Goal: Communication & Community: Share content

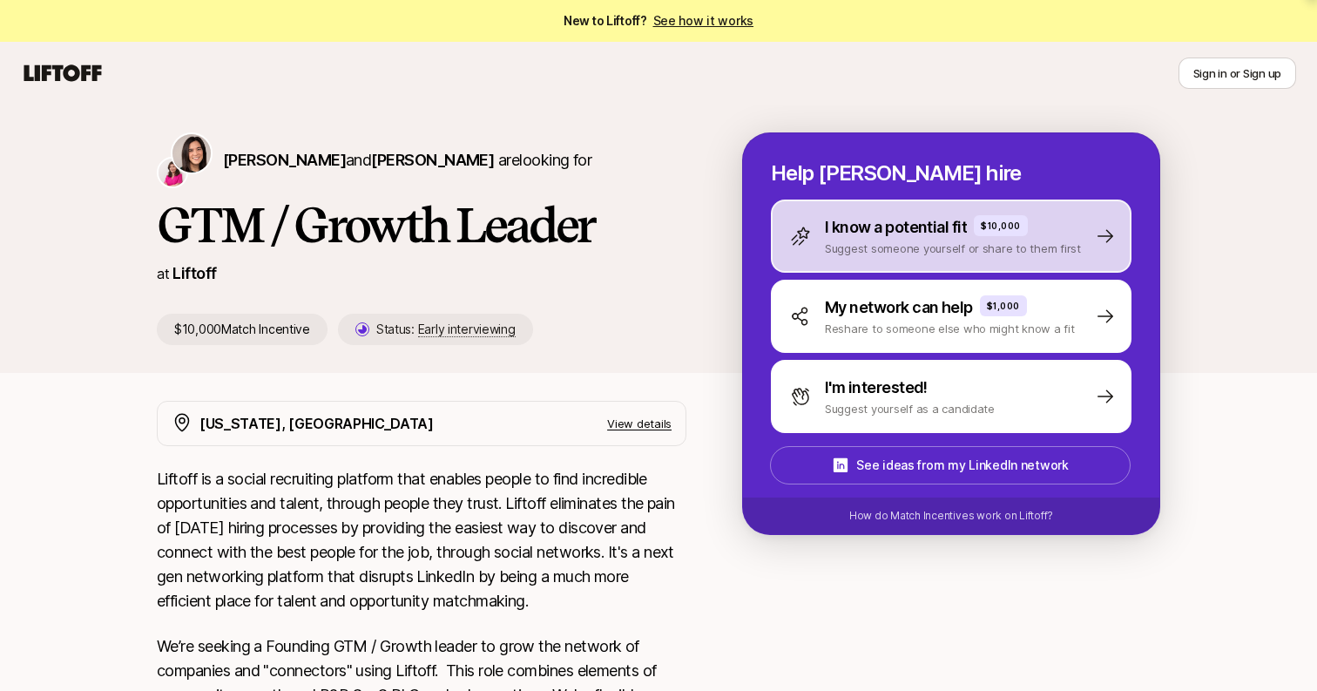
click at [930, 240] on p "Suggest someone yourself or share to them first" at bounding box center [953, 247] width 256 height 17
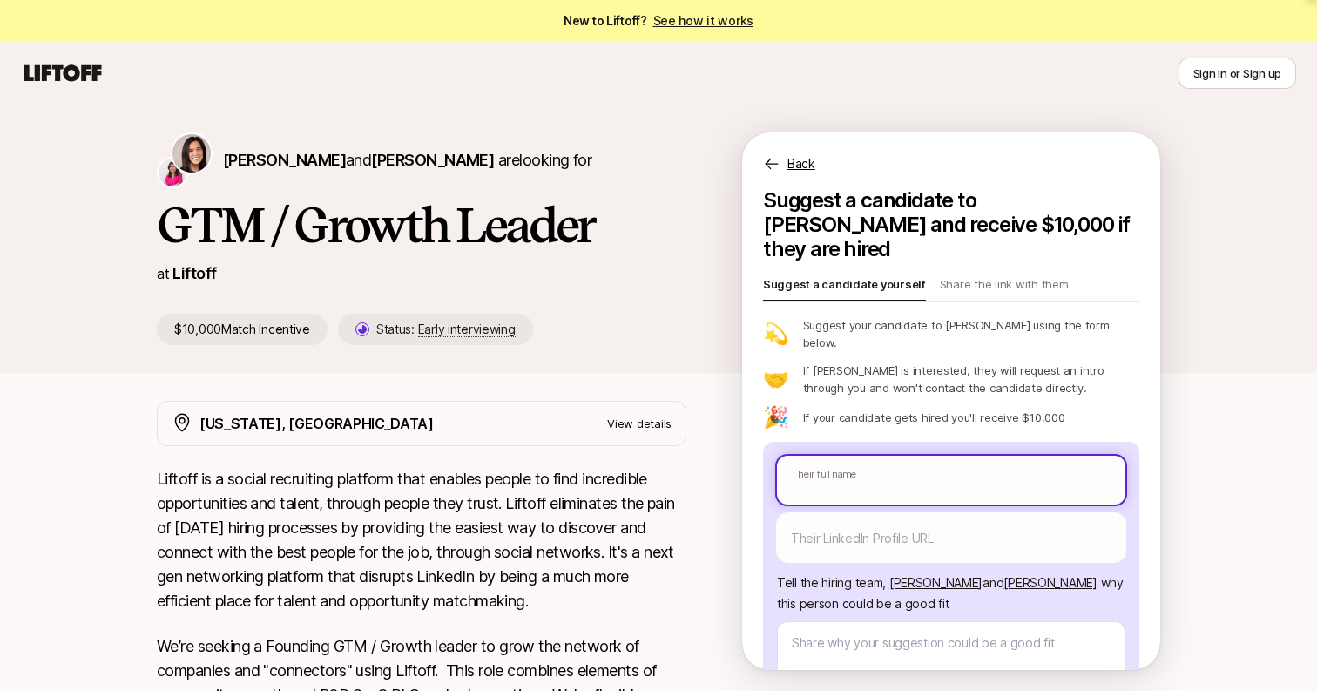
click at [851, 432] on body "New to Liftoff? See how it works Sign in or Sign up Sign in or Sign up [PERSON_…" at bounding box center [658, 345] width 1317 height 691
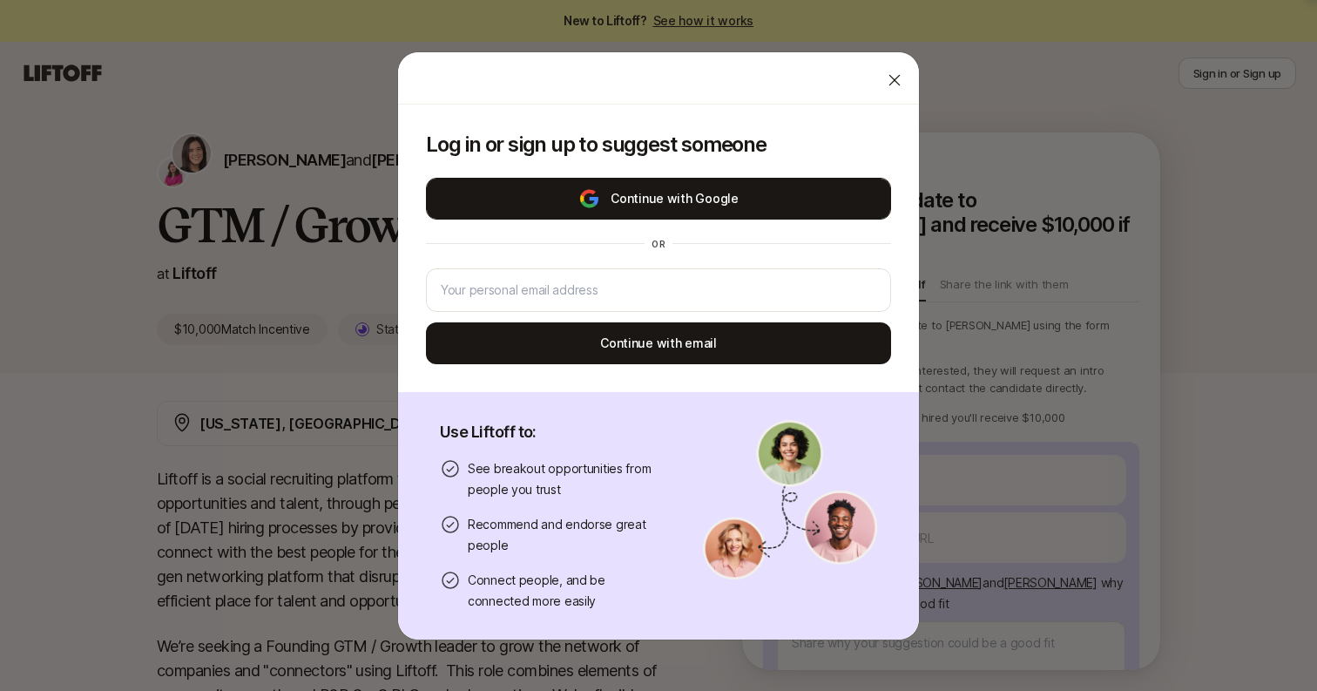
click at [708, 182] on button "Continue with Google" at bounding box center [658, 199] width 465 height 42
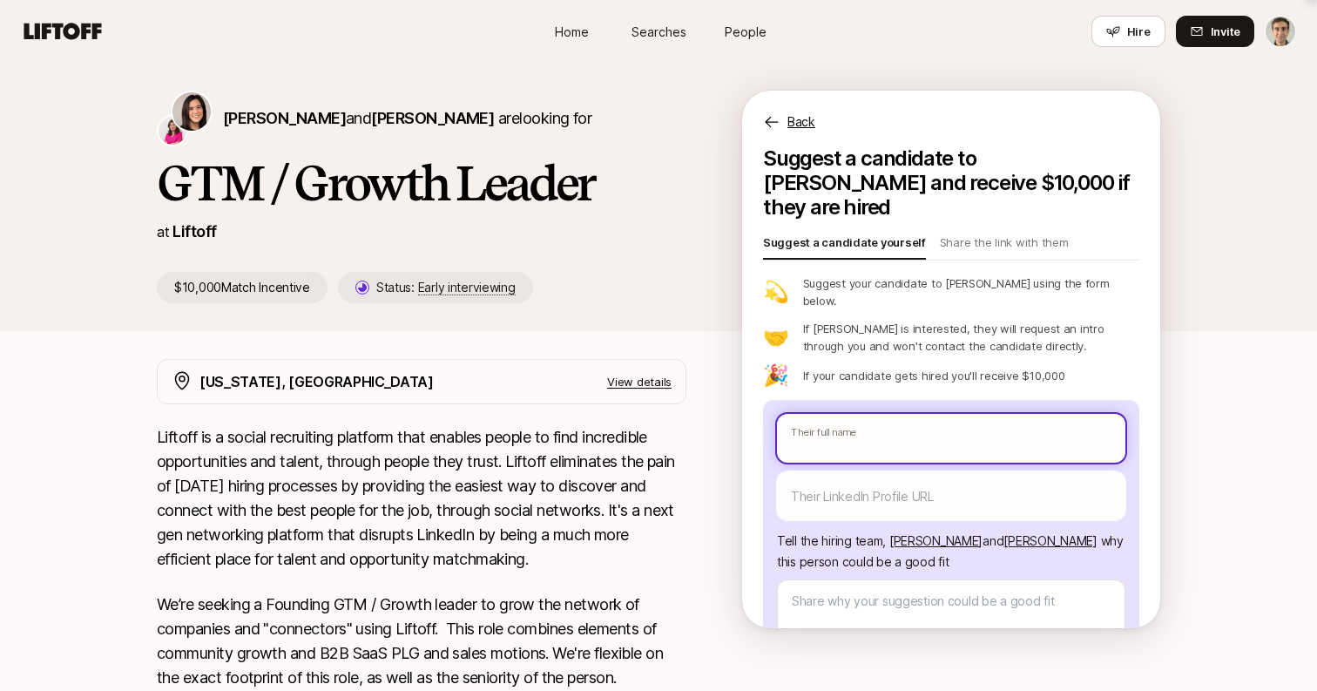
click at [862, 414] on input "text" at bounding box center [951, 438] width 348 height 49
type textarea "x"
type input "K"
type textarea "x"
type input "Ki"
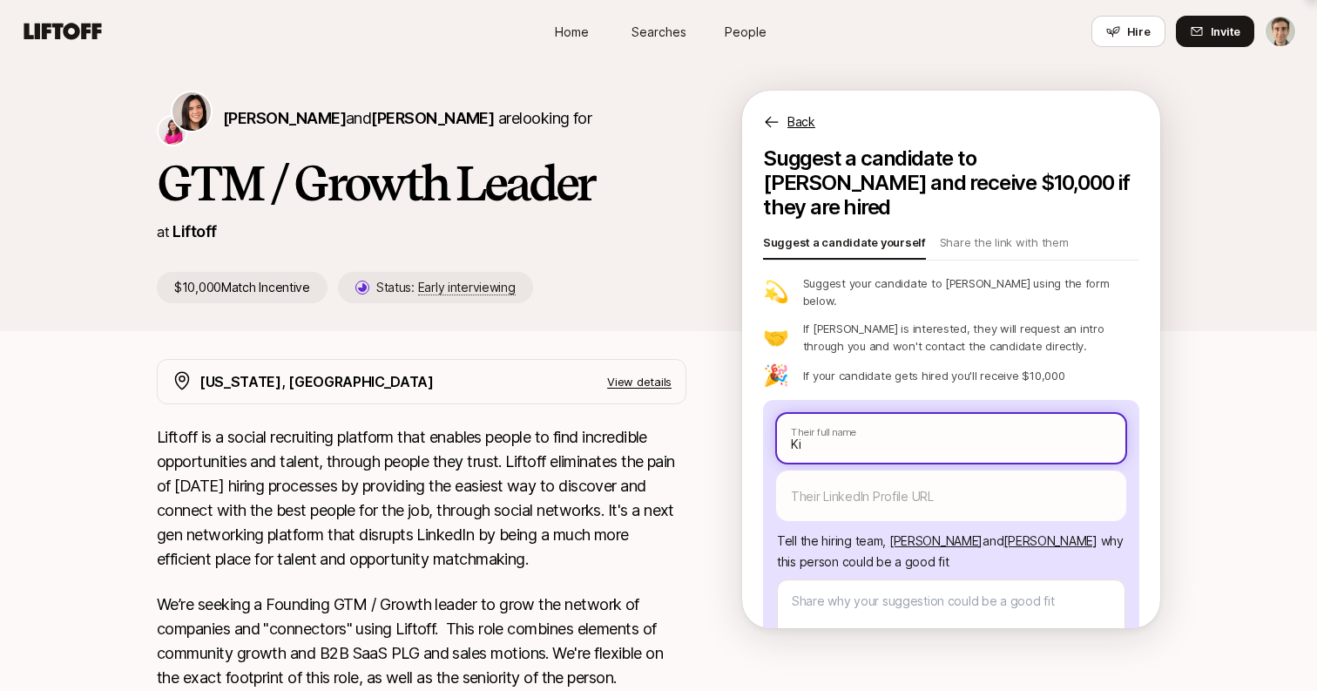
type textarea "x"
type input "K"
type textarea "x"
type input "Ky"
type textarea "x"
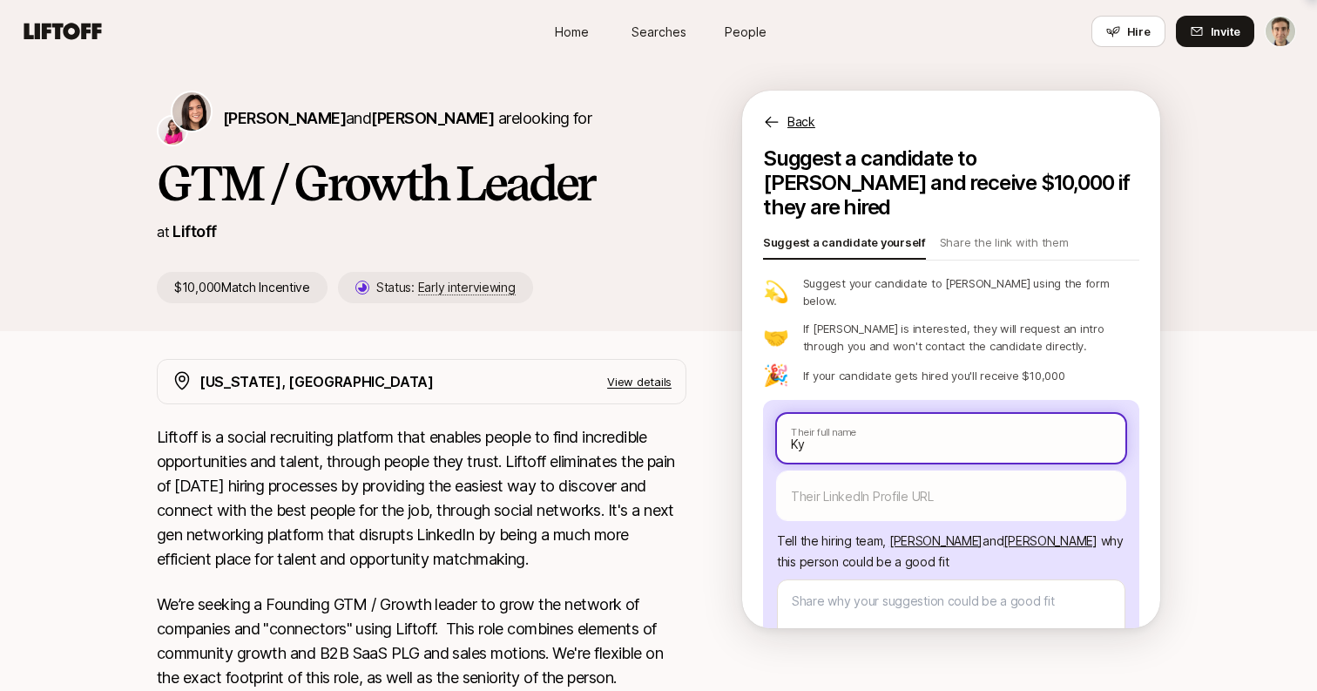
type input "[PERSON_NAME]"
type textarea "x"
type input "[PERSON_NAME]"
type textarea "x"
type input "[PERSON_NAME]"
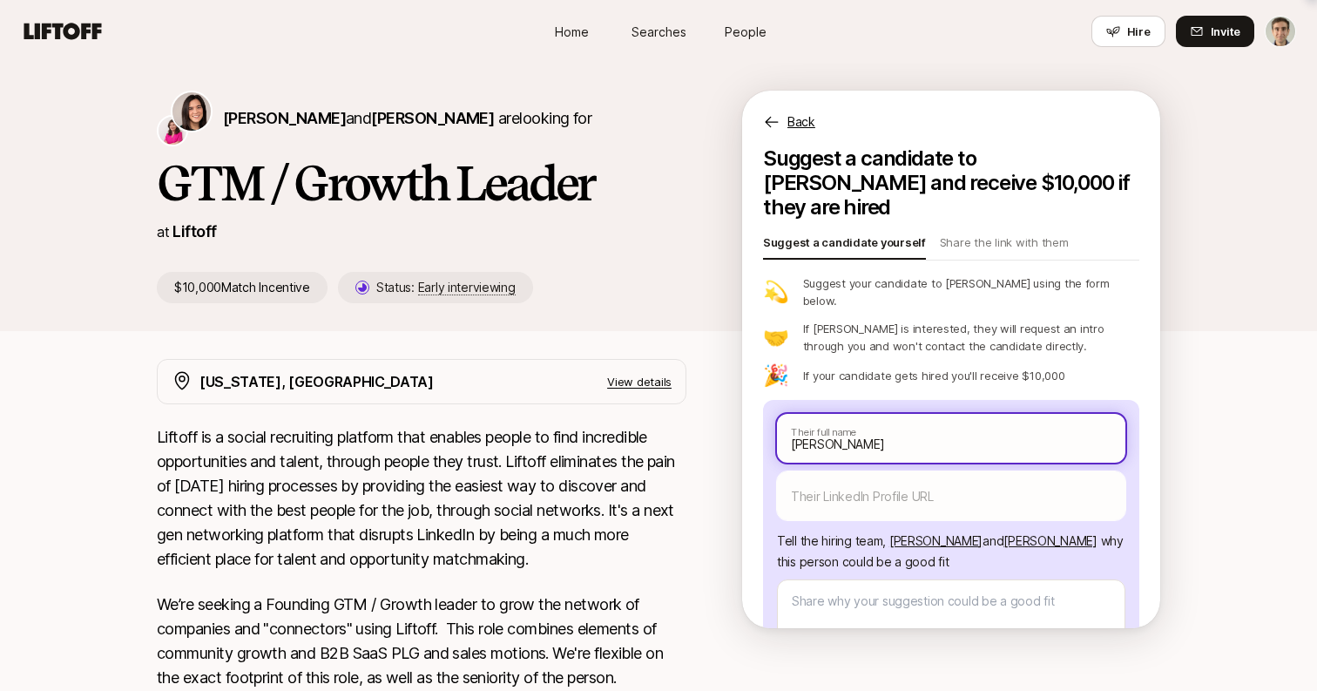
type textarea "x"
type input "[PERSON_NAME]"
type textarea "x"
type input "[PERSON_NAME]"
type textarea "x"
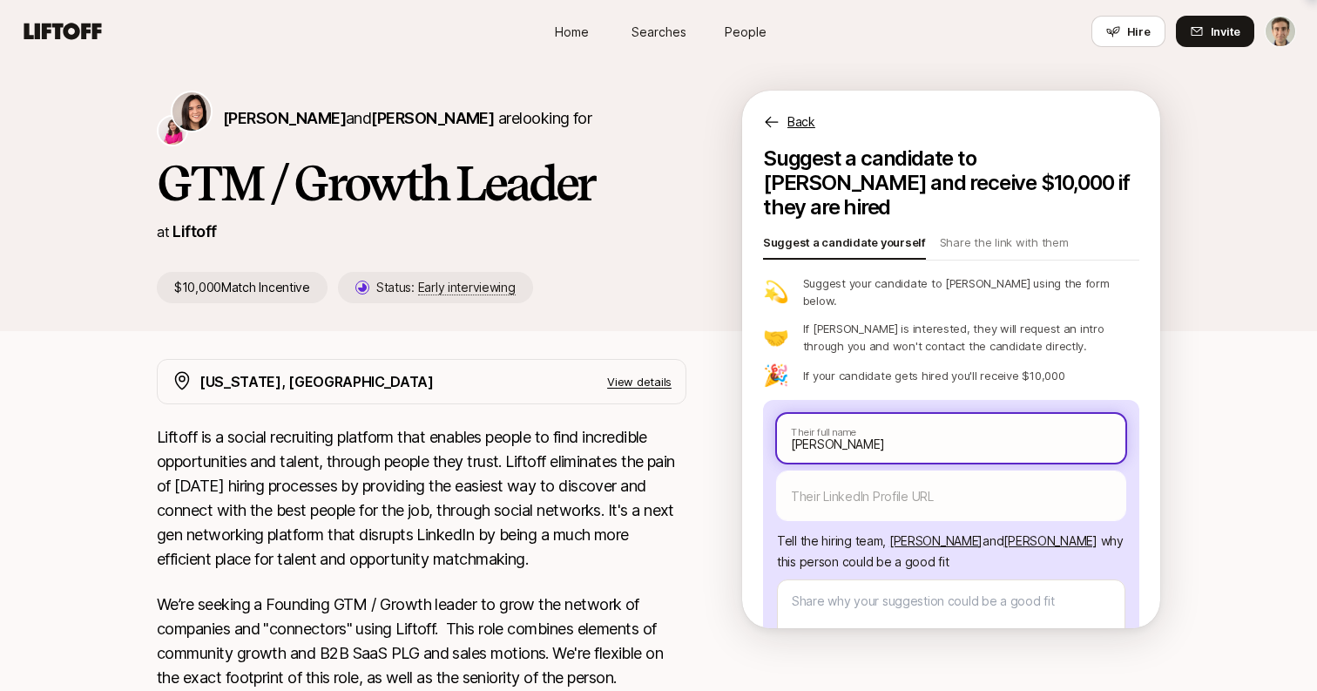
type input "[PERSON_NAME]"
type textarea "x"
type input "[PERSON_NAME] We"
type textarea "x"
type input "[PERSON_NAME]"
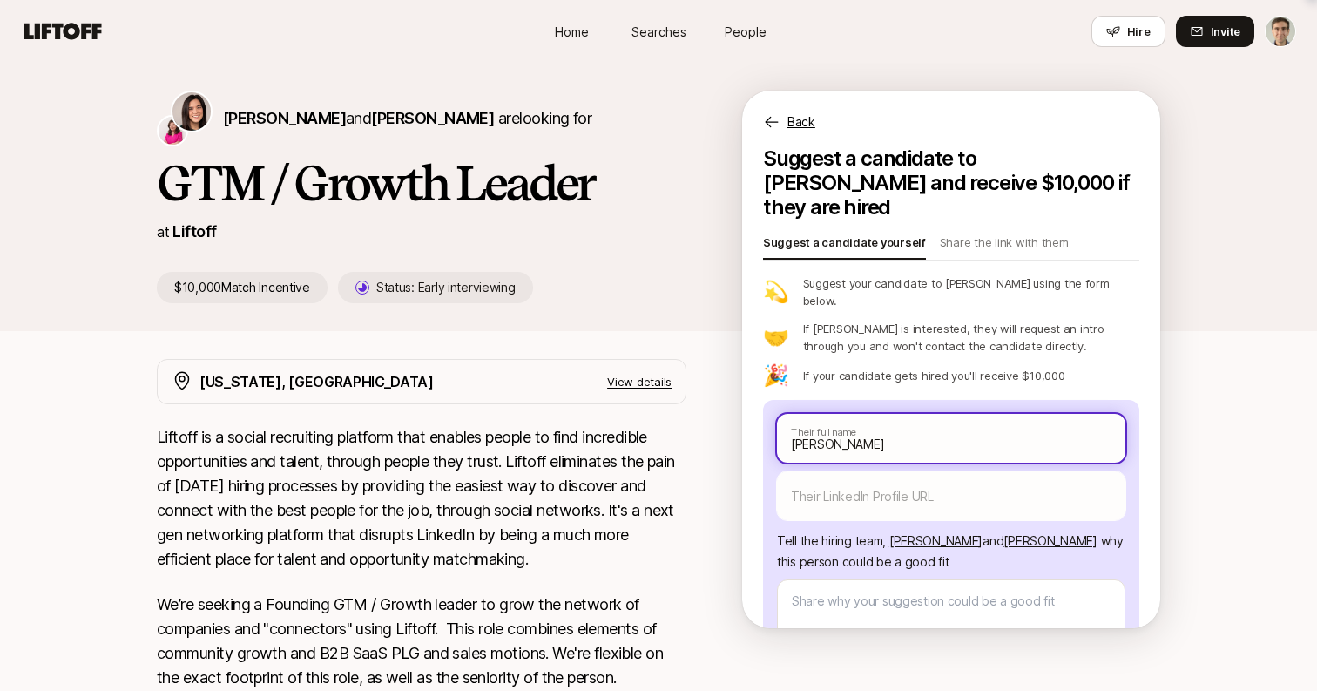
type textarea "x"
type input "[PERSON_NAME]"
type textarea "x"
type input "[PERSON_NAME]"
type textarea "x"
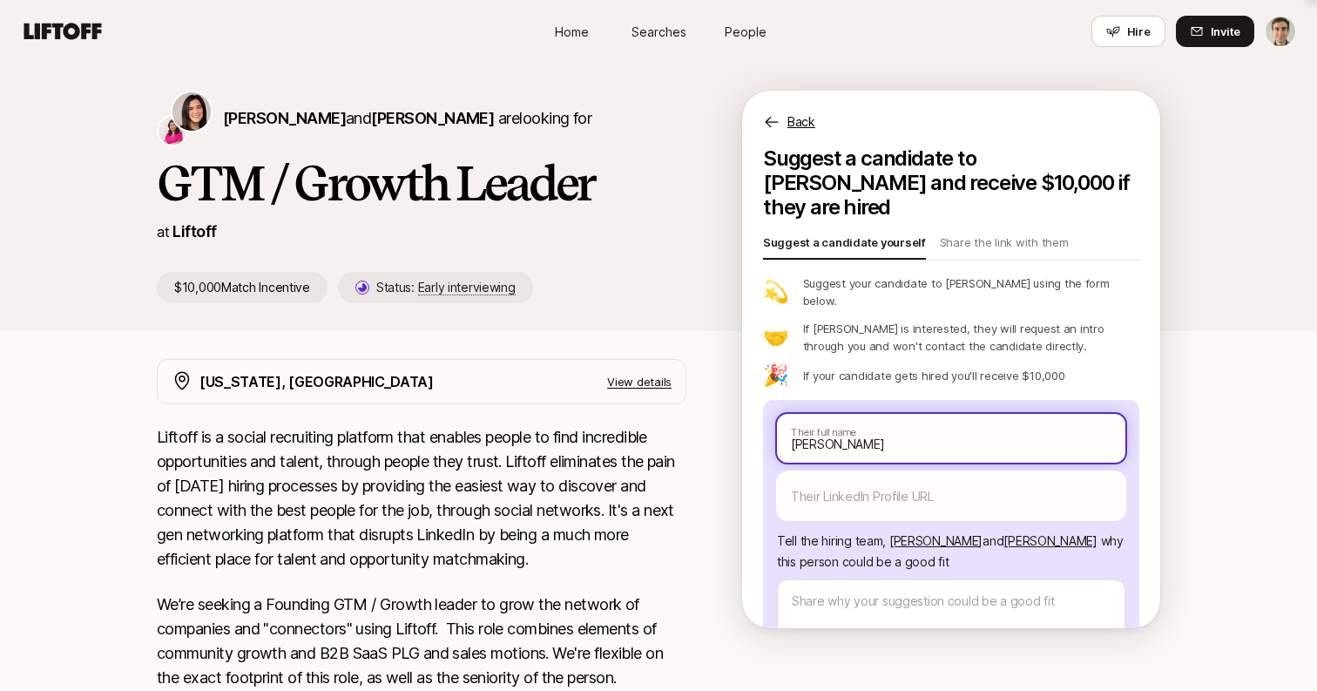
type input "[PERSON_NAME]"
type textarea "x"
type input "[PERSON_NAME]"
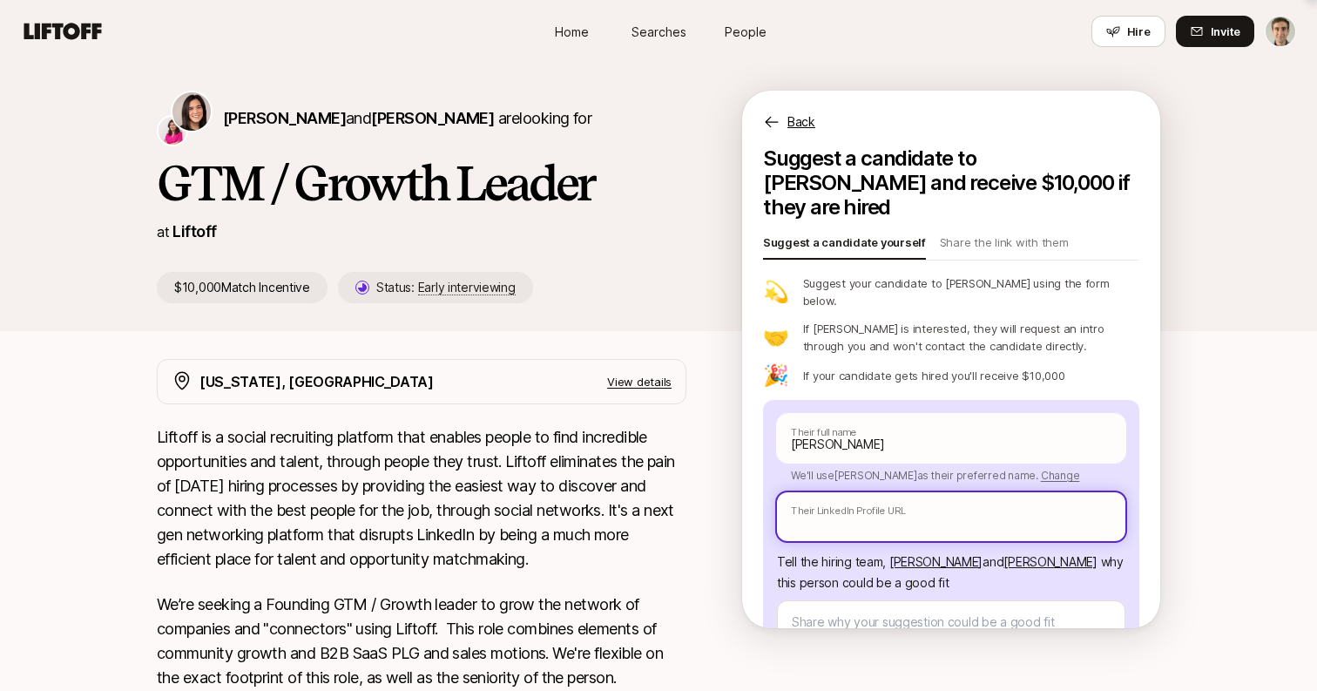
paste input "[URL][DOMAIN_NAME][PERSON_NAME]"
type textarea "x"
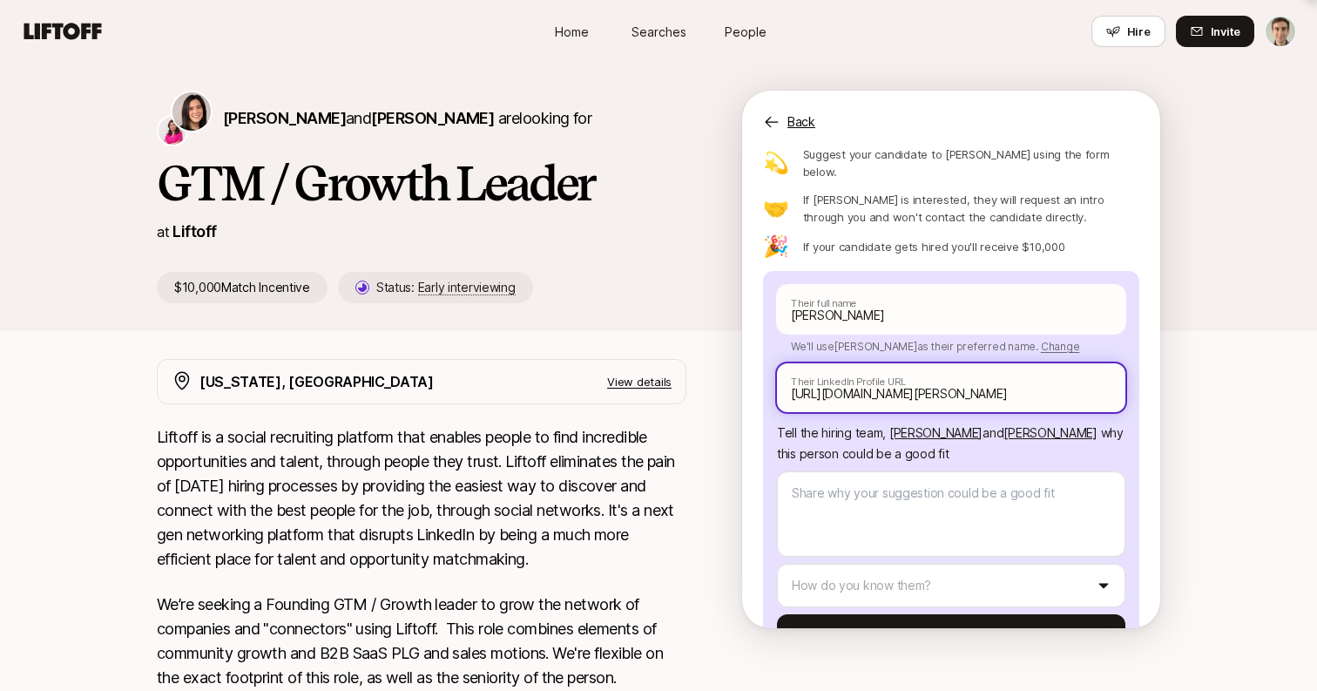
scroll to position [135, 0]
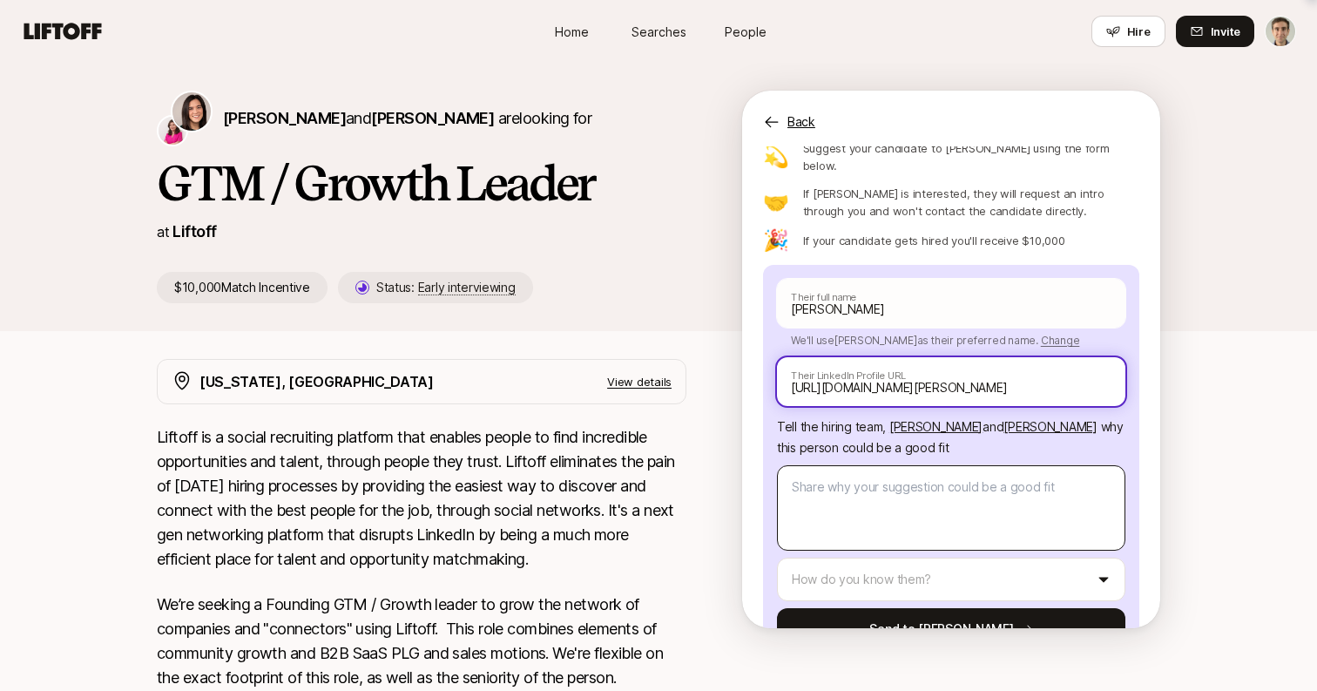
type input "[URL][DOMAIN_NAME][PERSON_NAME]"
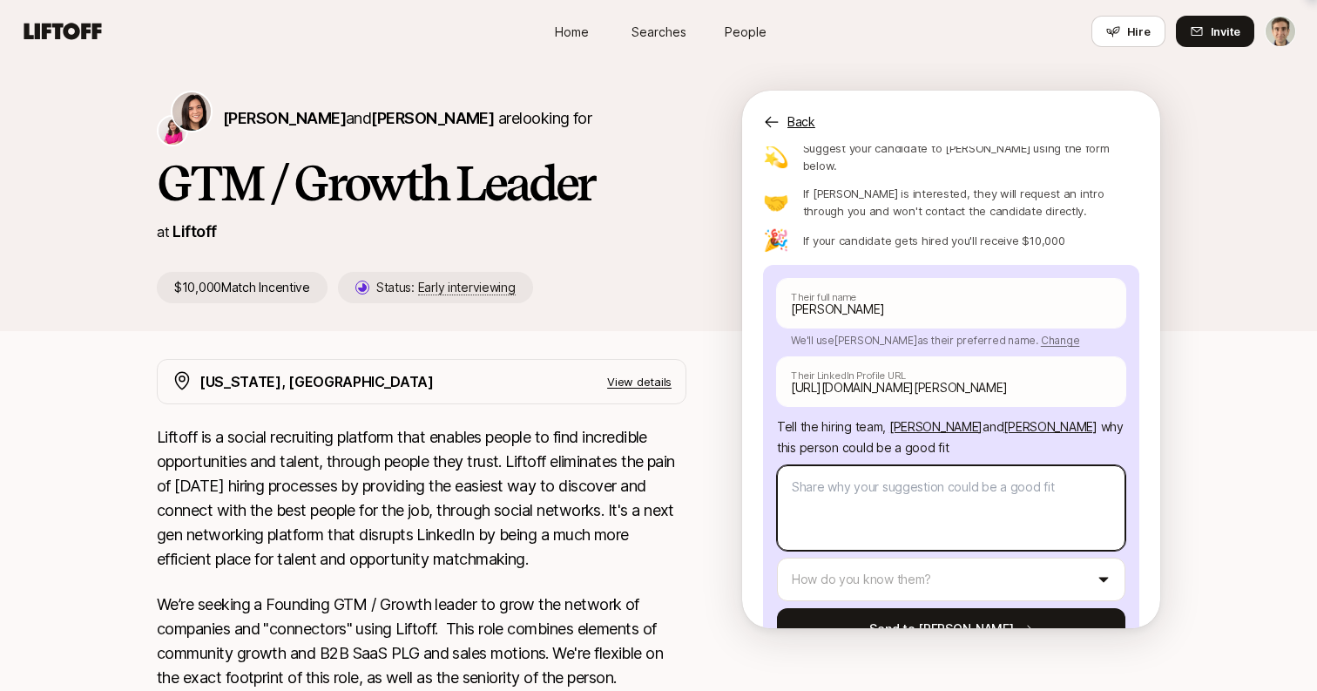
click at [844, 465] on textarea at bounding box center [951, 507] width 348 height 85
type textarea "x"
type textarea "K"
type textarea "x"
type textarea "Ky"
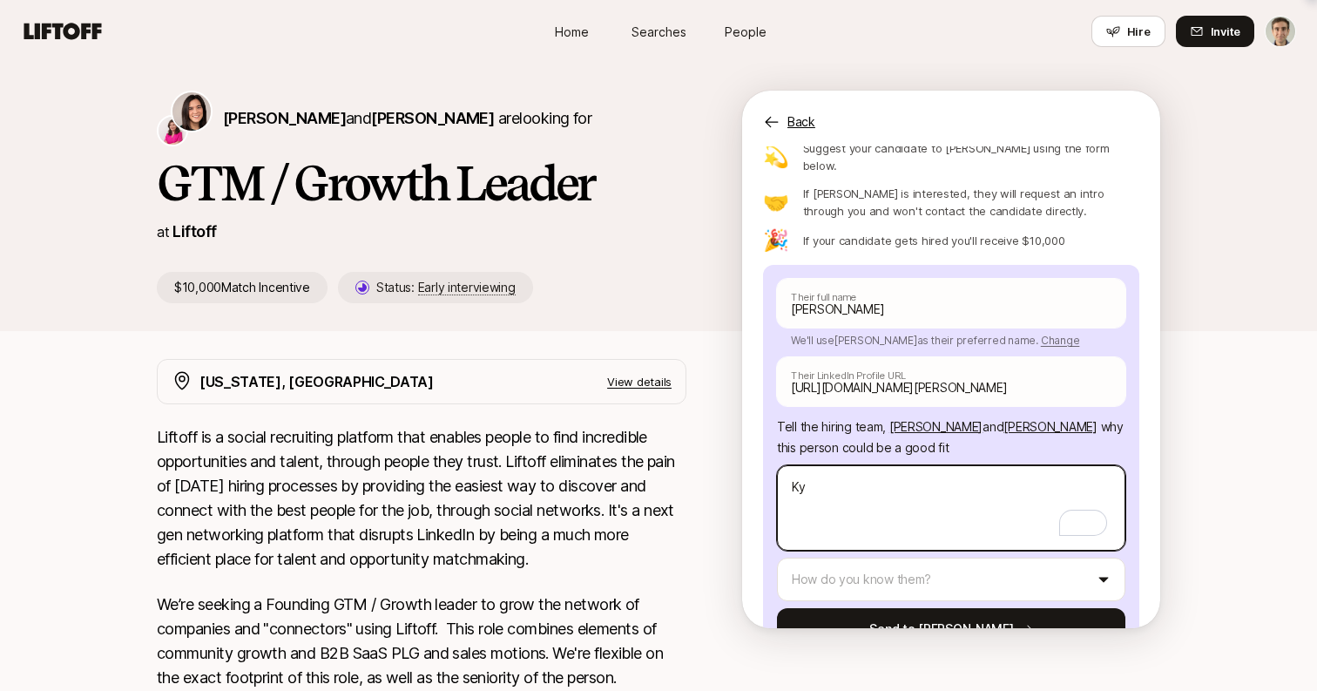
type textarea "x"
type textarea "[PERSON_NAME]"
type textarea "x"
type textarea "[PERSON_NAME]"
type textarea "x"
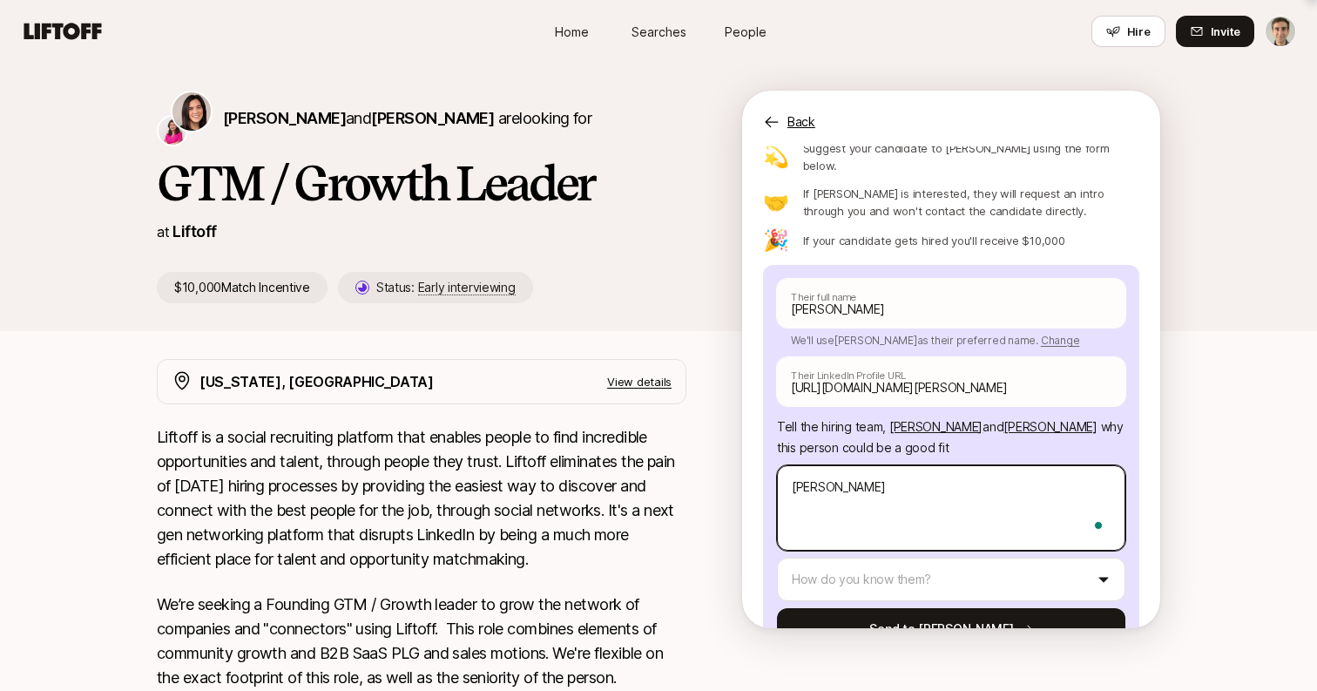
type textarea "[PERSON_NAME]"
type textarea "x"
type textarea "[PERSON_NAME] wa"
type textarea "x"
type textarea "[PERSON_NAME] was"
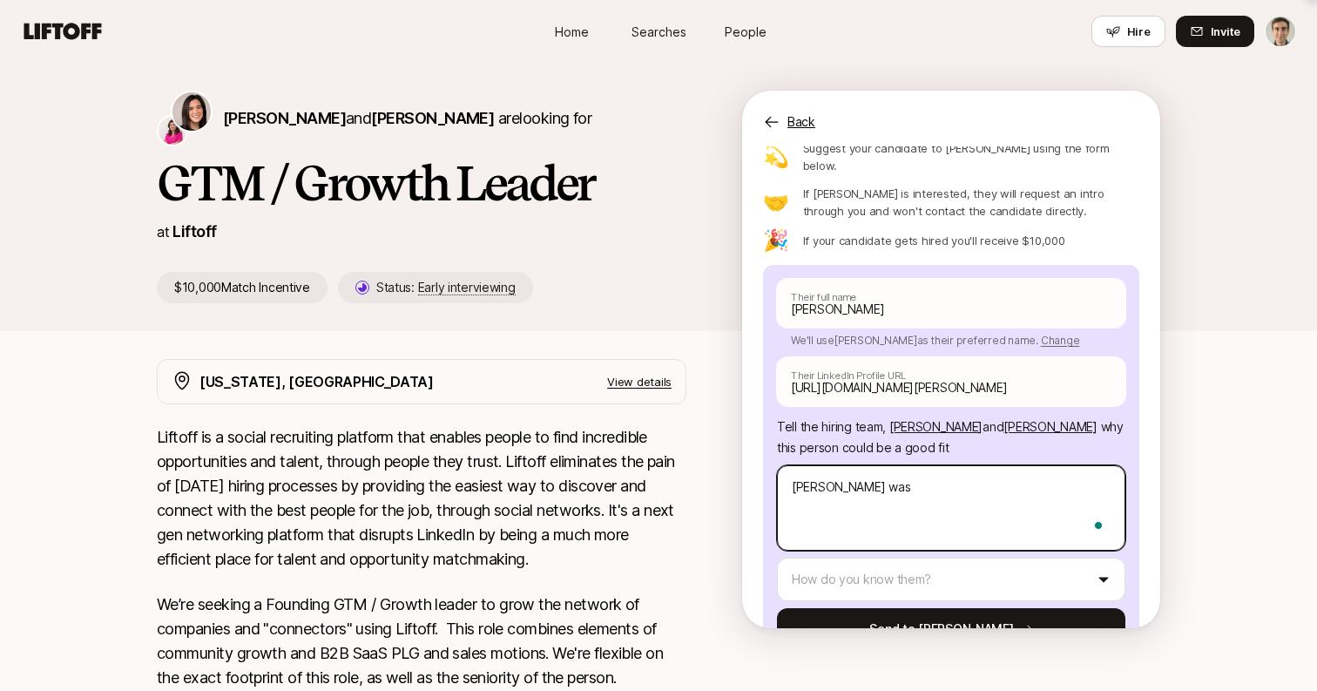
type textarea "x"
type textarea "[PERSON_NAME] was"
type textarea "x"
type textarea "[PERSON_NAME] was m"
type textarea "x"
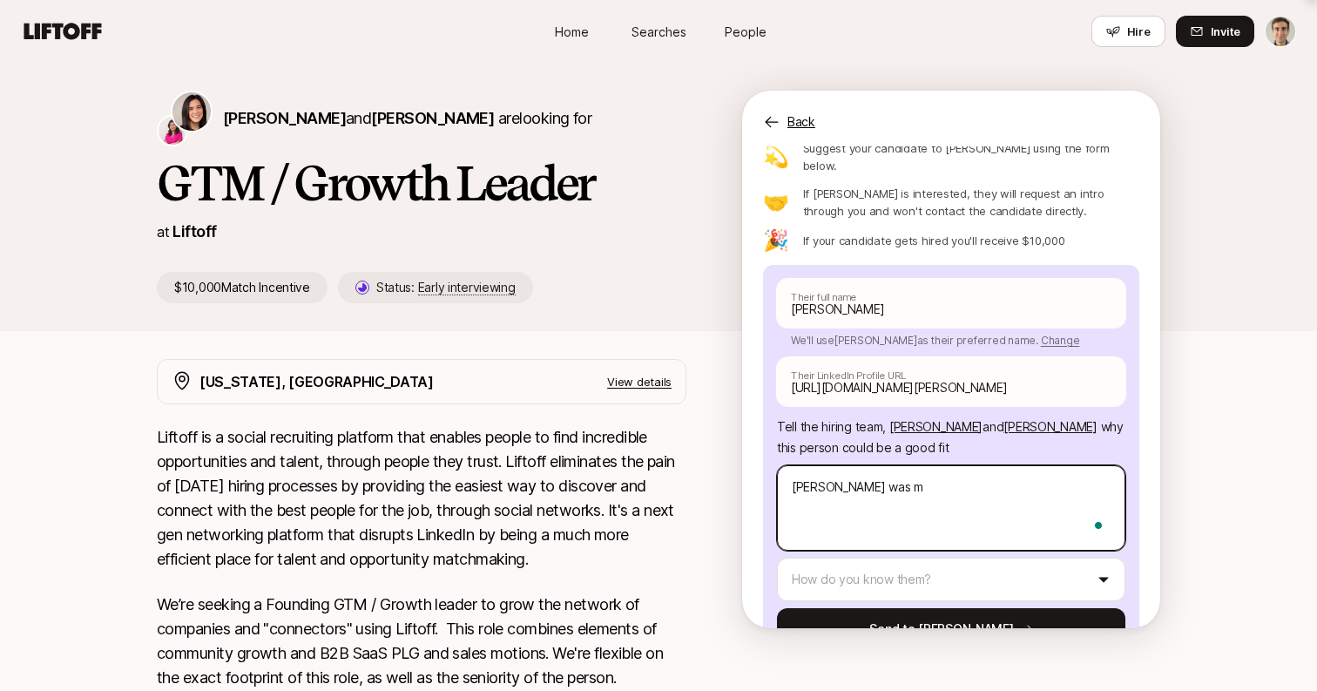
type textarea "[PERSON_NAME] was my"
type textarea "x"
type textarea "[PERSON_NAME] was my"
type textarea "x"
type textarea "[PERSON_NAME] was my c"
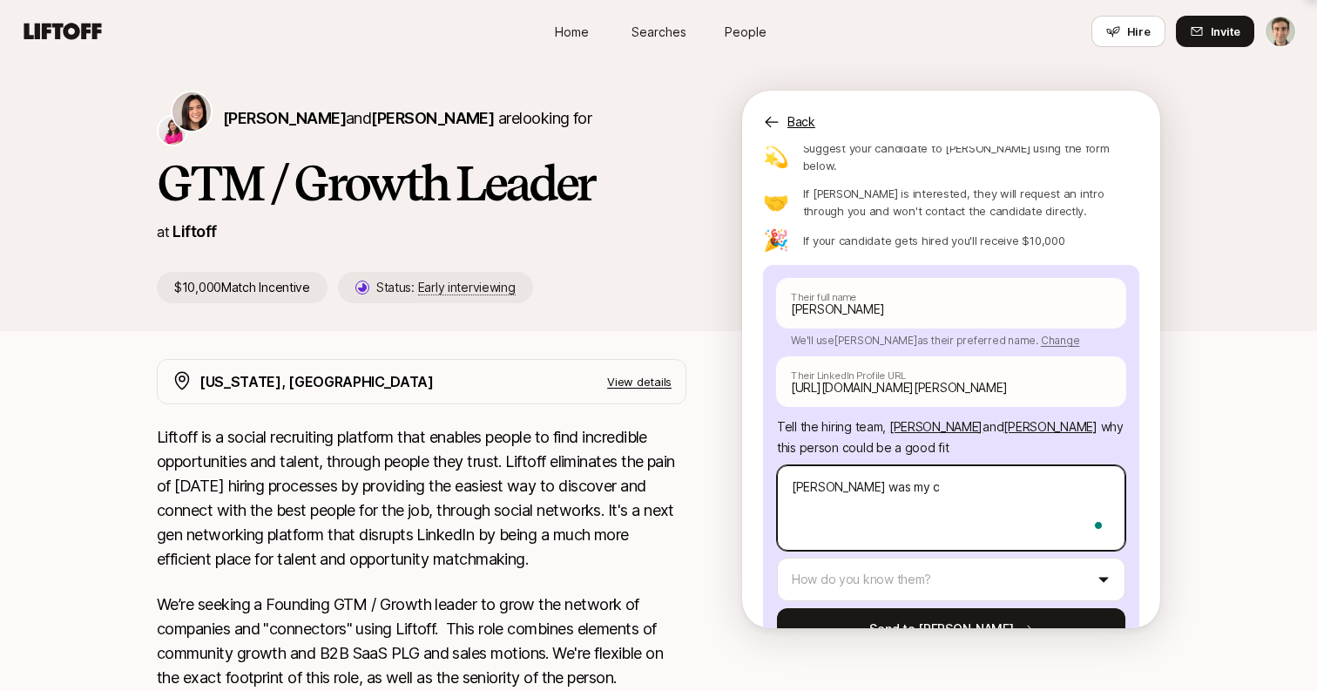
type textarea "x"
type textarea "[PERSON_NAME] was my co"
type textarea "x"
type textarea "[PERSON_NAME] was my con"
type textarea "x"
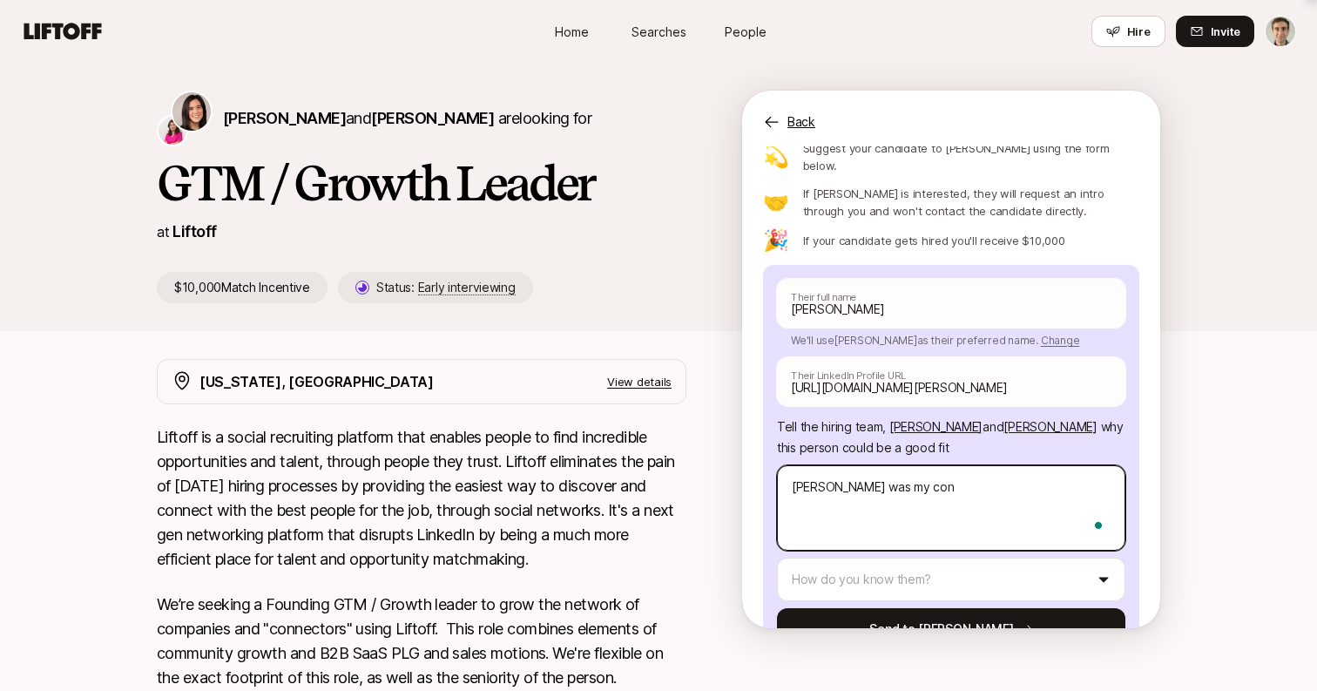
type textarea "[PERSON_NAME] was my co"
type textarea "x"
type textarea "[PERSON_NAME] was my cof"
type textarea "x"
type textarea "[PERSON_NAME] was my cofo"
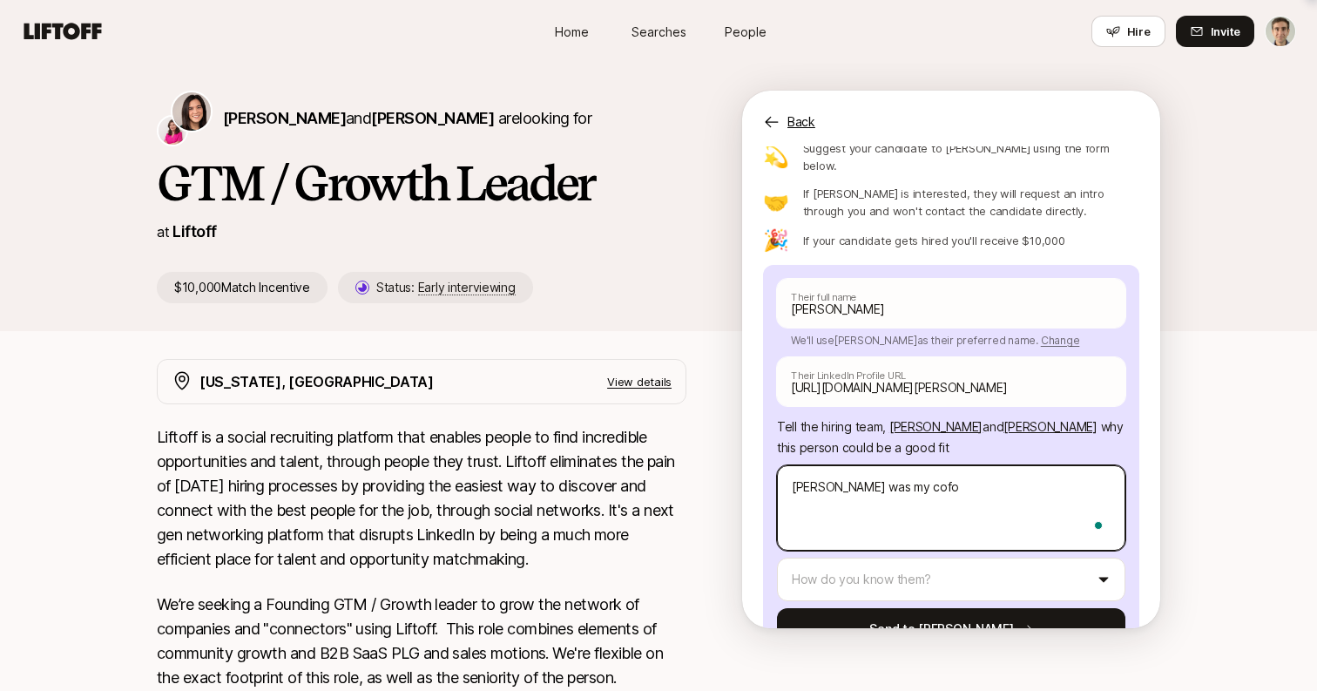
type textarea "x"
type textarea "[PERSON_NAME] was my cofou"
type textarea "x"
type textarea "[PERSON_NAME] was my cofound"
type textarea "x"
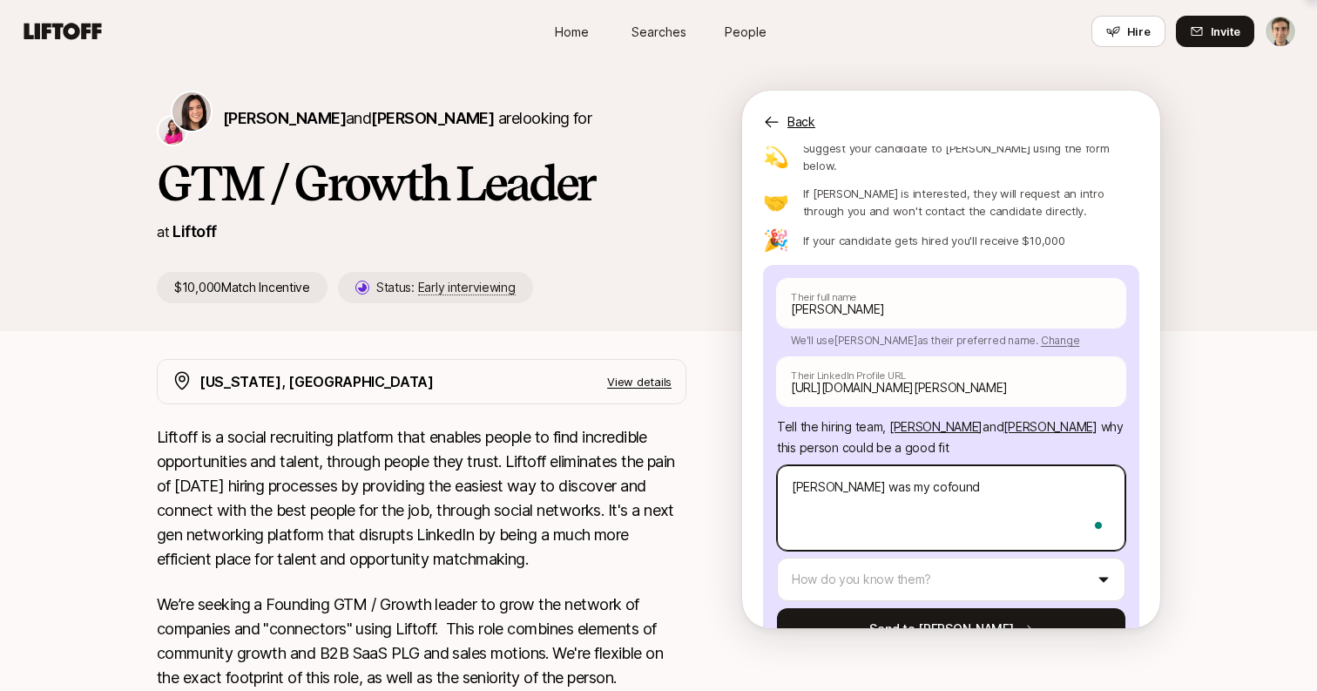
type textarea "[PERSON_NAME] was my cofounde"
type textarea "x"
type textarea "[PERSON_NAME] was my cofounder"
type textarea "x"
type textarea "[PERSON_NAME] was my cofounder"
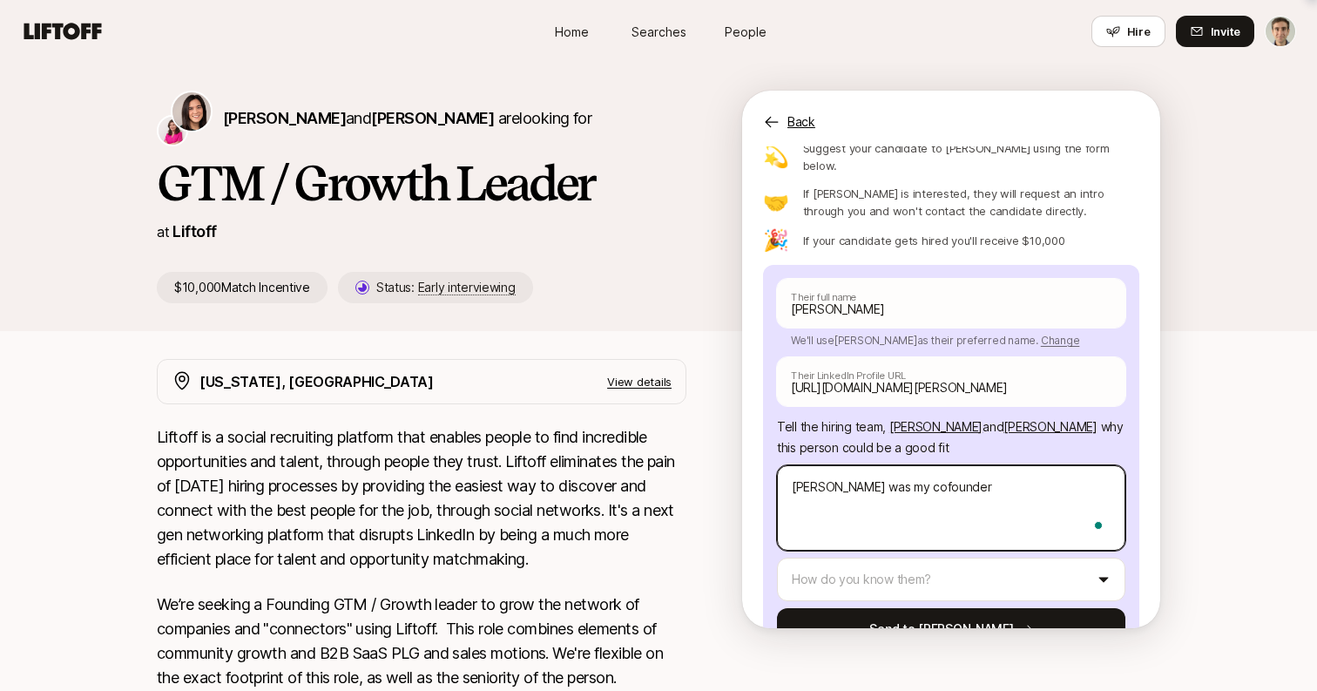
type textarea "x"
type textarea "[PERSON_NAME] was my cofounder i"
type textarea "x"
type textarea "[PERSON_NAME] was my cofounder in"
type textarea "x"
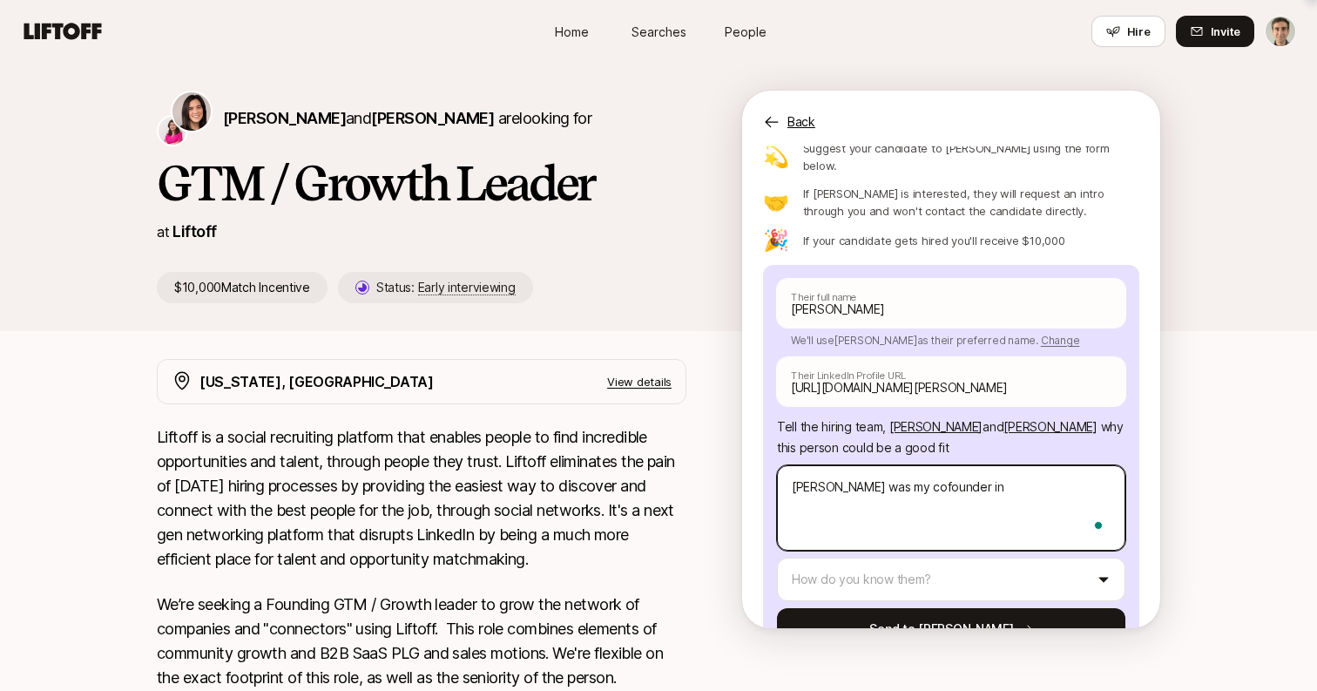
type textarea "[PERSON_NAME] was my cofounder in"
type textarea "x"
type textarea "[PERSON_NAME] was my cofounder in T"
type textarea "x"
type textarea "[PERSON_NAME] was my cofounder in To"
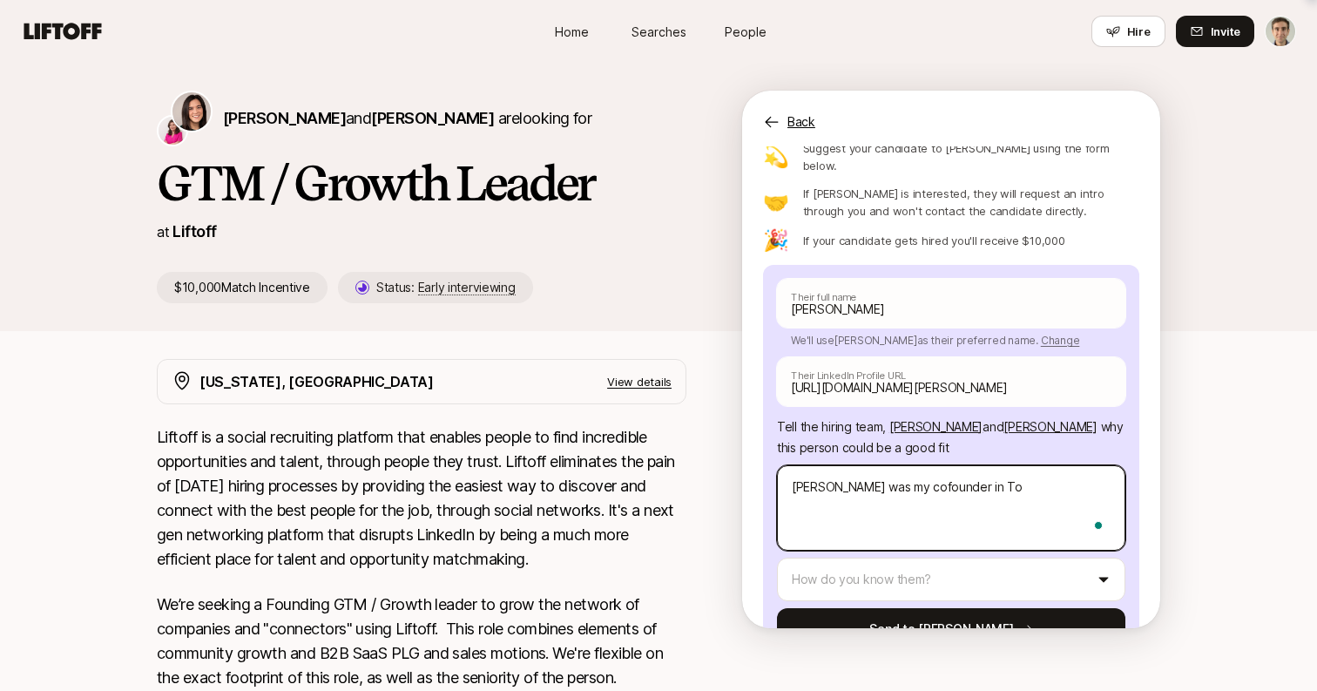
type textarea "x"
type textarea "[PERSON_NAME] was my cofounder in Ton"
type textarea "x"
type textarea "[PERSON_NAME] was my cofounder in Tone"
type textarea "x"
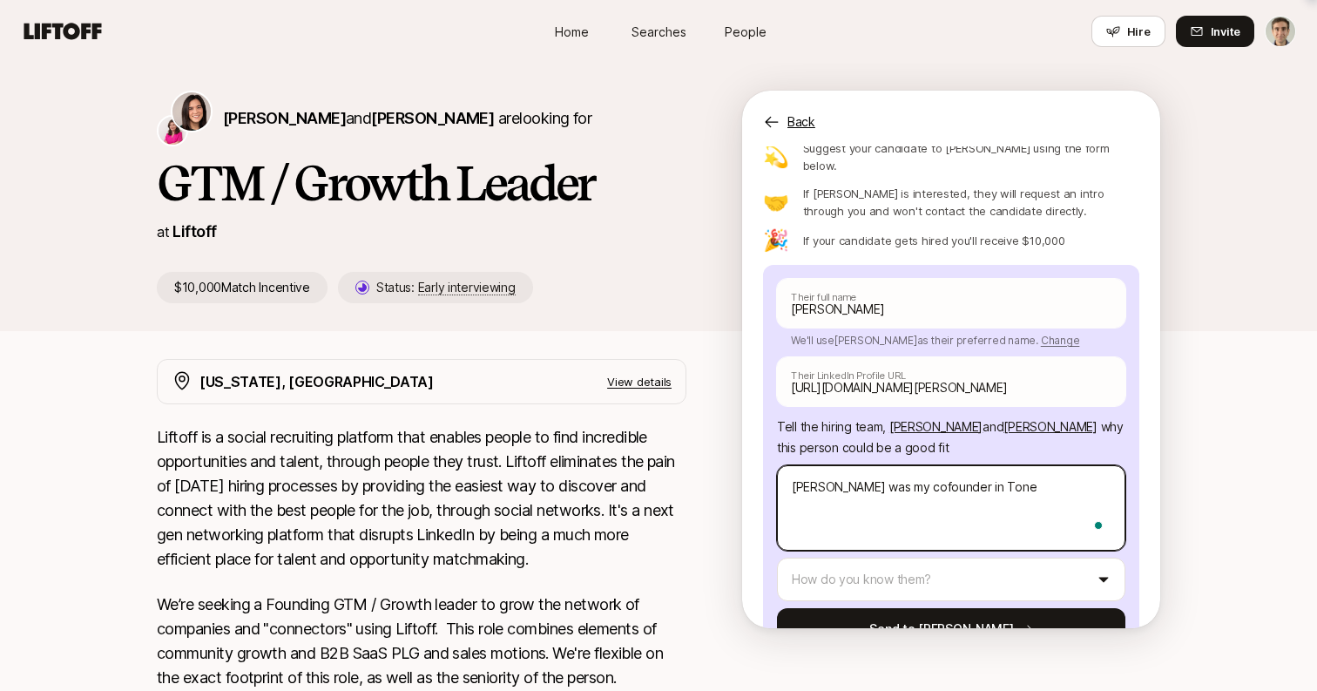
type textarea "[PERSON_NAME] was my cofounder in Tone."
type textarea "x"
type textarea "[PERSON_NAME] was my cofounder in Tone."
type textarea "x"
type textarea "[PERSON_NAME] was my cofounder in Tone. H"
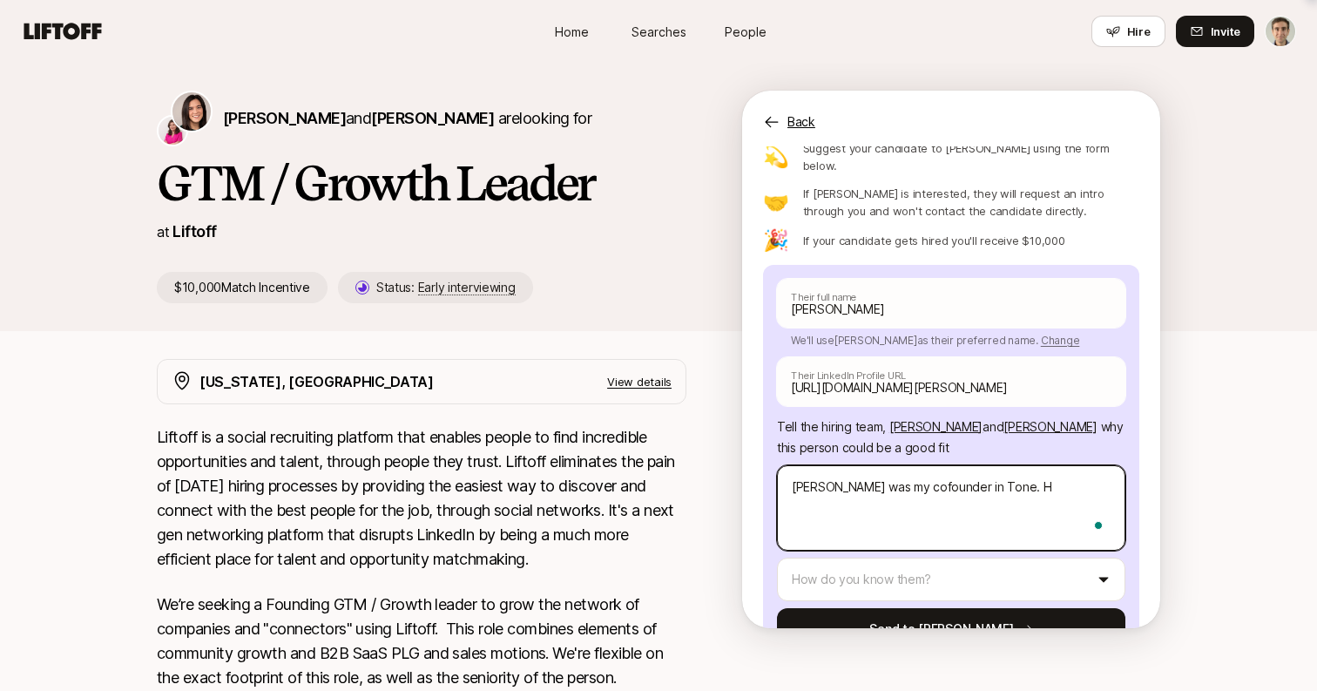
type textarea "x"
type textarea "[PERSON_NAME] was my cofounder in Tone. He"
type textarea "x"
type textarea "[PERSON_NAME] was my cofounder in Tone. He'"
type textarea "x"
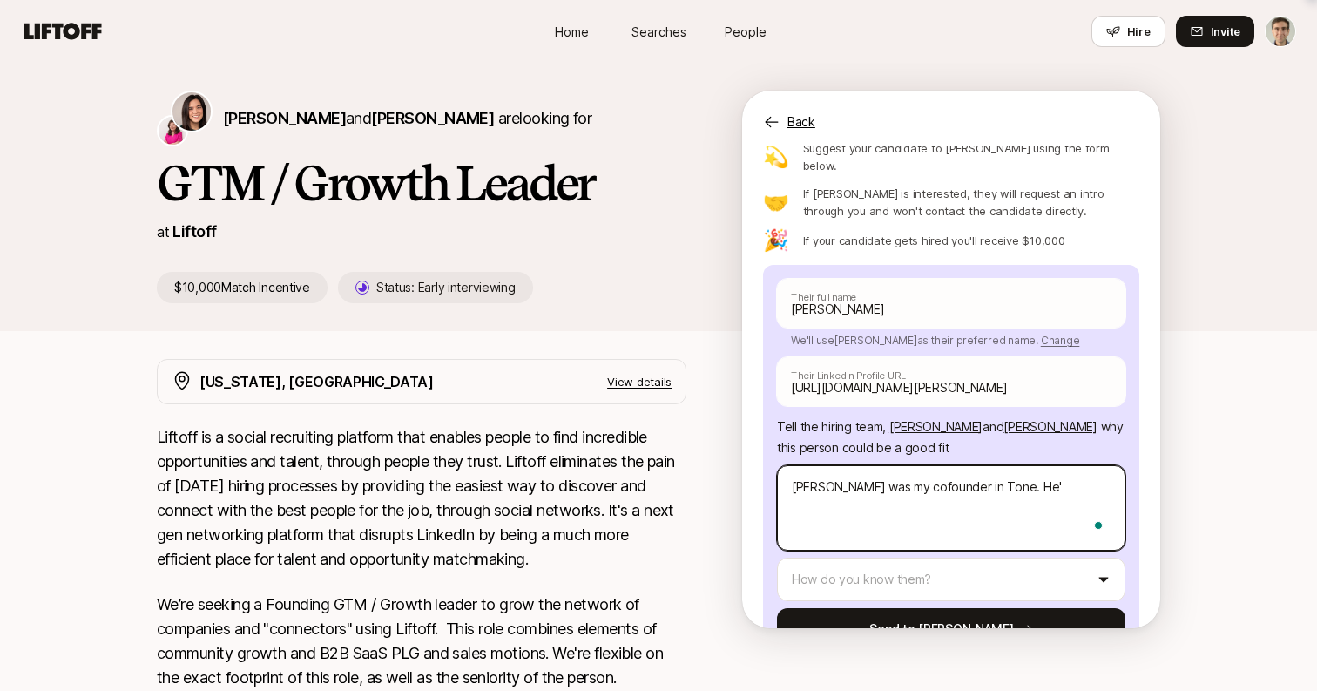
type textarea "[PERSON_NAME] was my cofounder in Tone. He's"
type textarea "x"
type textarea "[PERSON_NAME] was my cofounder in Tone. He's"
type textarea "x"
type textarea "[PERSON_NAME] was my cofounder in Tone. He's a"
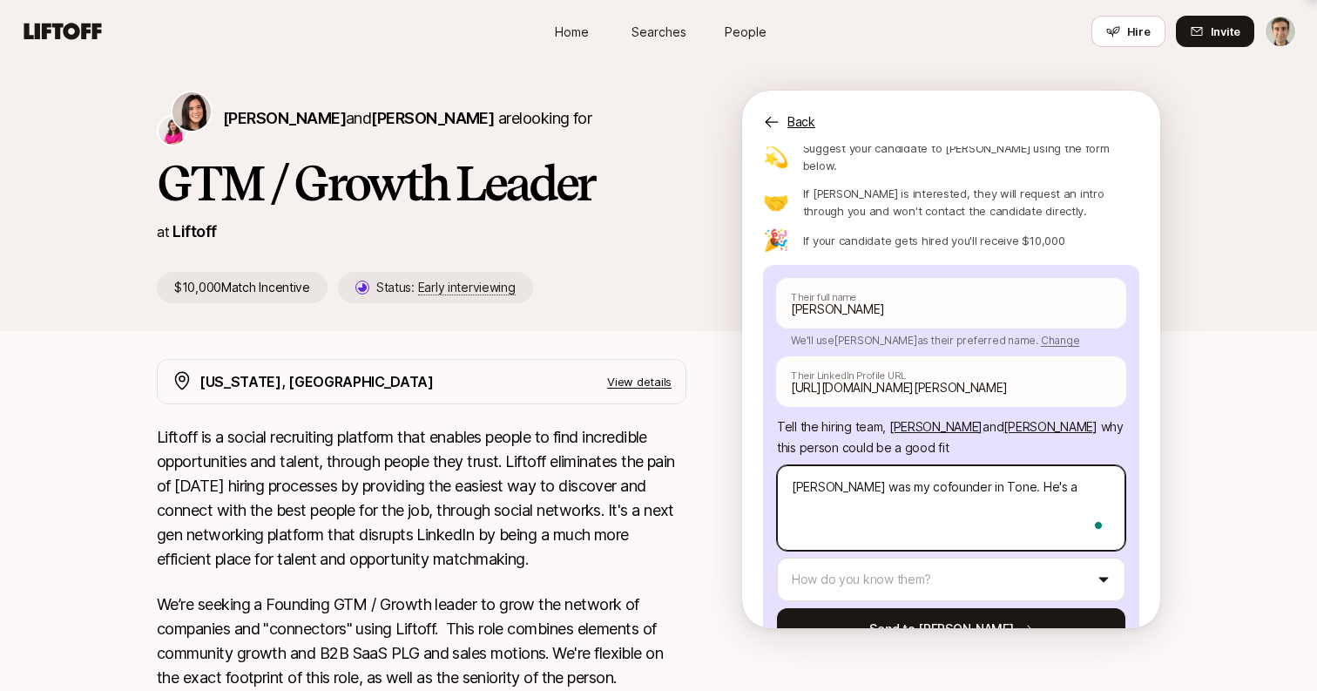
type textarea "x"
type textarea "[PERSON_NAME] was my cofounder in Tone. He's a"
type textarea "x"
type textarea "[PERSON_NAME] was my cofounder in Tone, He's a"
type textarea "x"
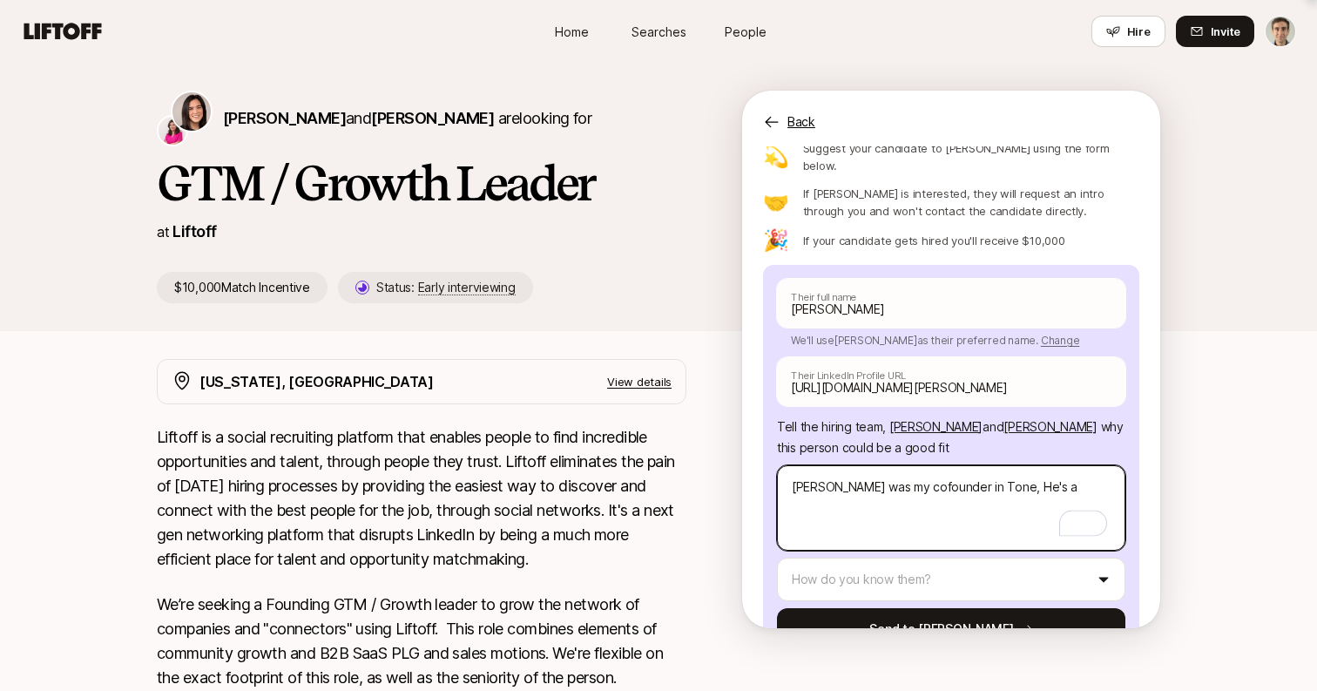
type textarea "[PERSON_NAME] was my cofounder in Tone, He's a"
type textarea "x"
type textarea "[PERSON_NAME] was my cofounder in Tone, a He's a"
type textarea "x"
type textarea "[PERSON_NAME] was my cofounder in Tone, an He's a"
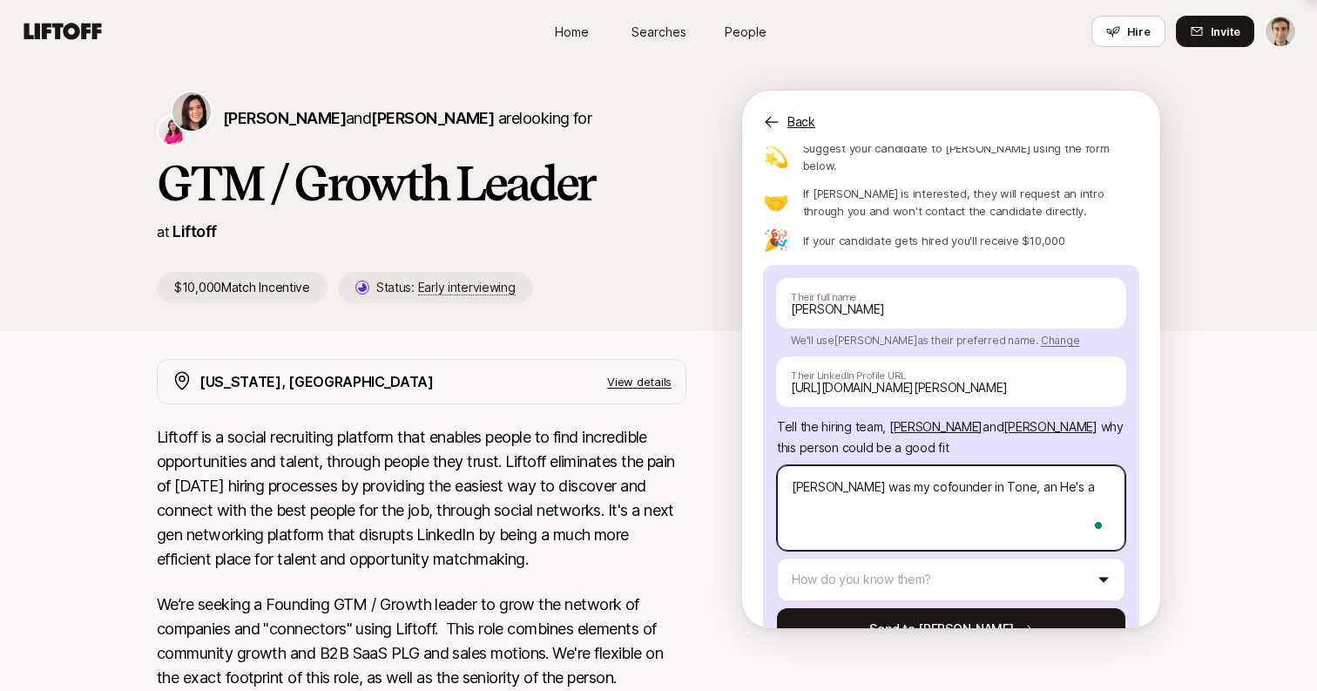
type textarea "x"
type textarea "[PERSON_NAME] was my cofounder in Tone, and He's a"
type textarea "x"
type textarea "[PERSON_NAME] was my cofounder in Tone, and He's a"
type textarea "x"
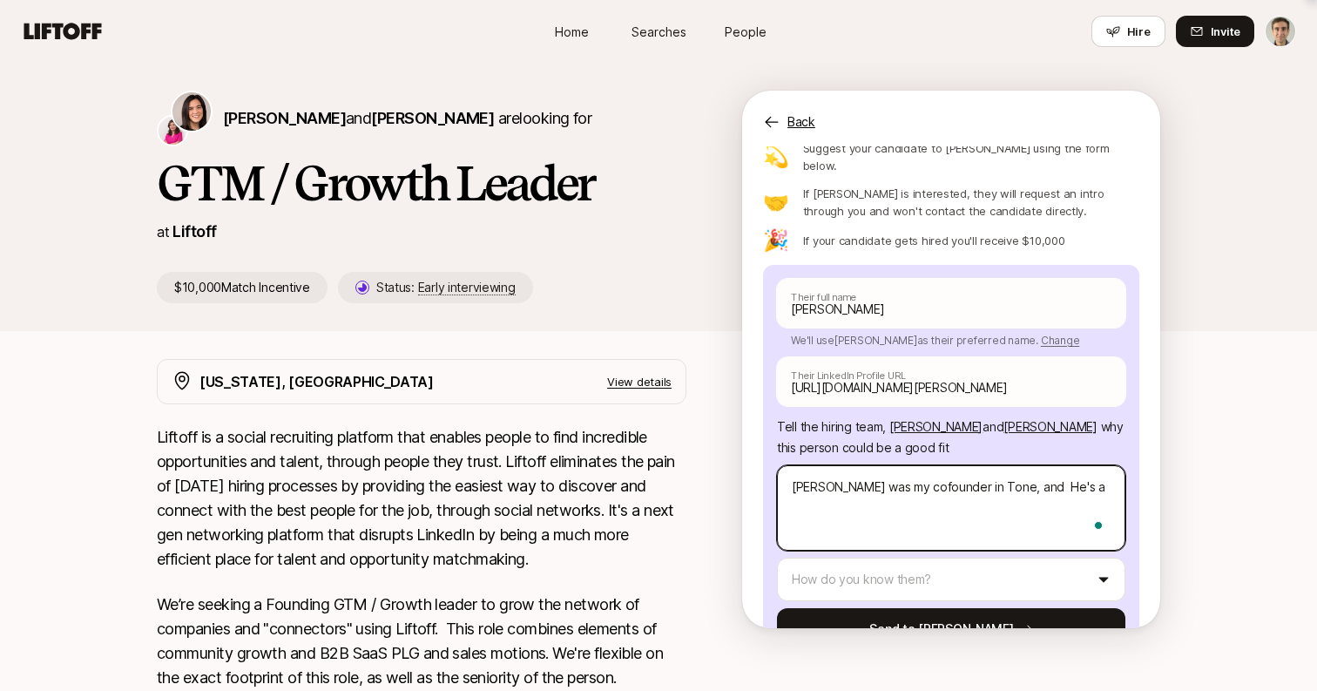
type textarea "[PERSON_NAME] was my cofounder in Tone, and w He's a"
type textarea "x"
type textarea "[PERSON_NAME] was my cofounder in Tone, and we He's a"
type textarea "x"
type textarea "[PERSON_NAME] was my cofounder in Tone, and we He's a"
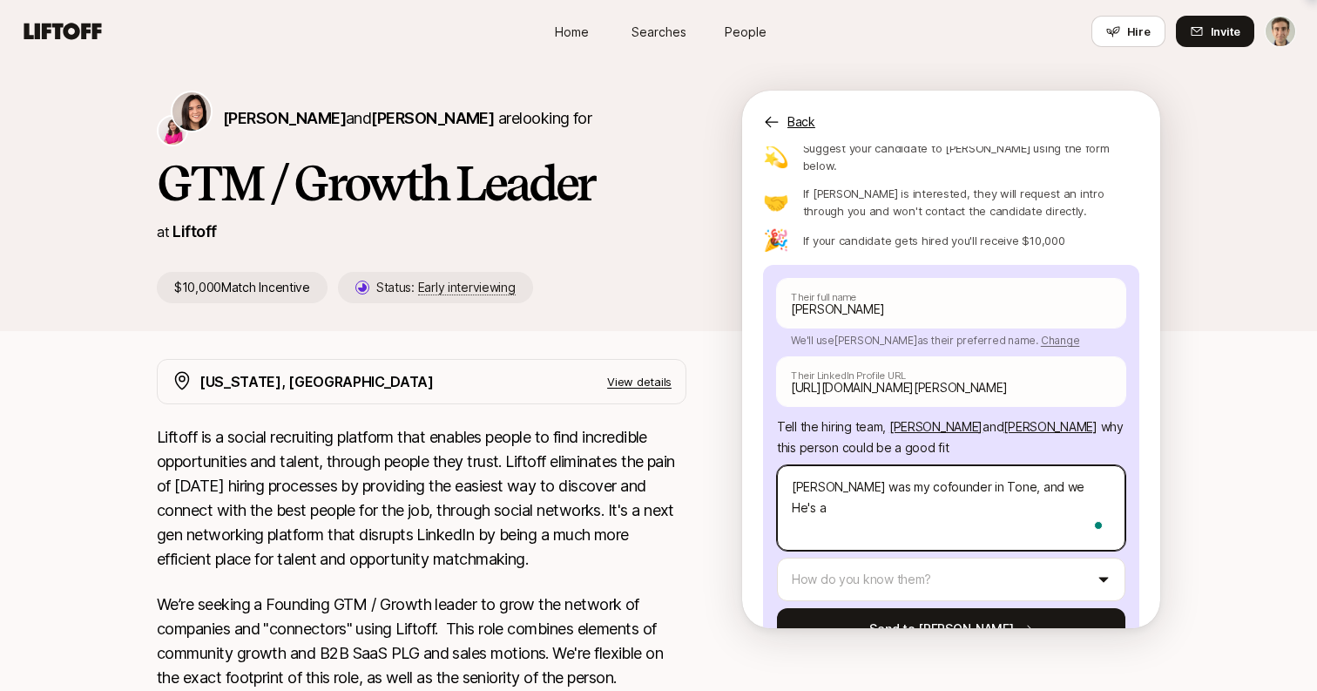
type textarea "x"
type textarea "[PERSON_NAME] was my cofounder in Tone, and we o He's a"
type textarea "x"
type textarea "[PERSON_NAME] was my cofounder in Tone, and we ow He's a"
type textarea "x"
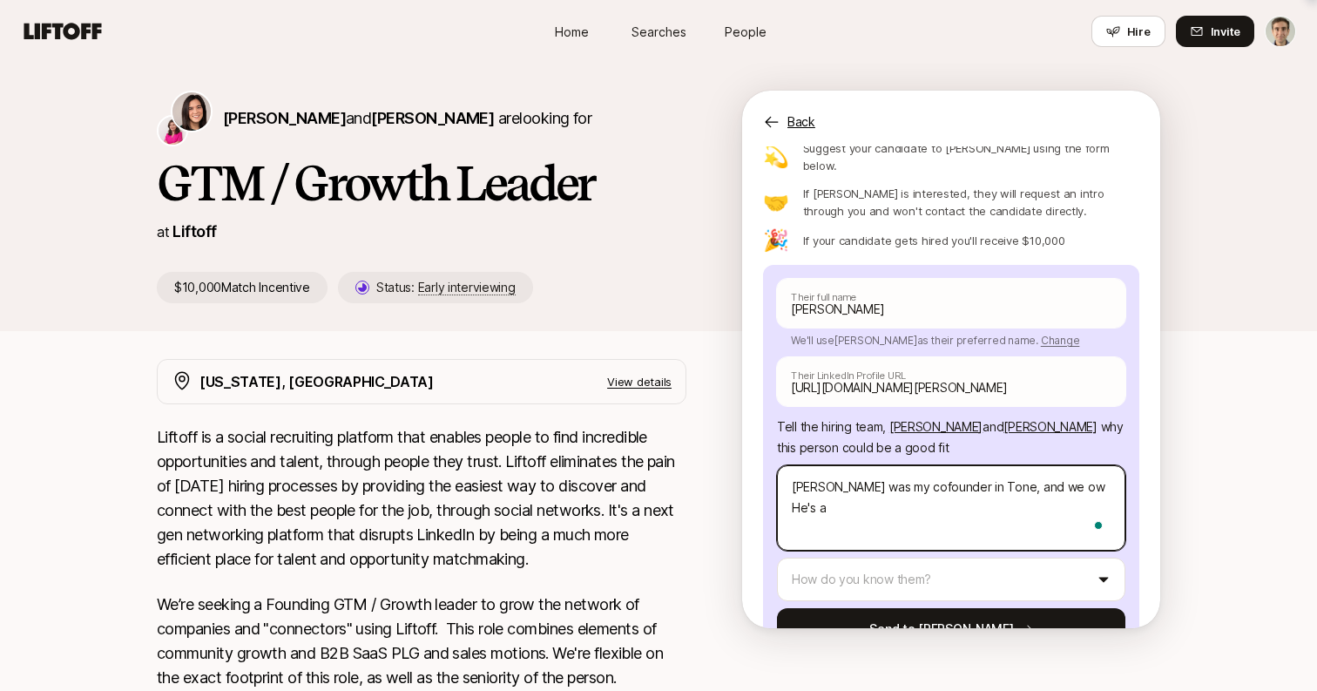
type textarea "[PERSON_NAME] was my cofounder in Tone, and we owe He's a"
type textarea "x"
type textarea "[PERSON_NAME] was my cofounder in Tone, and we owe He's a"
type textarea "x"
type textarea "[PERSON_NAME] was my cofounder in Tone, and we owe a He's a"
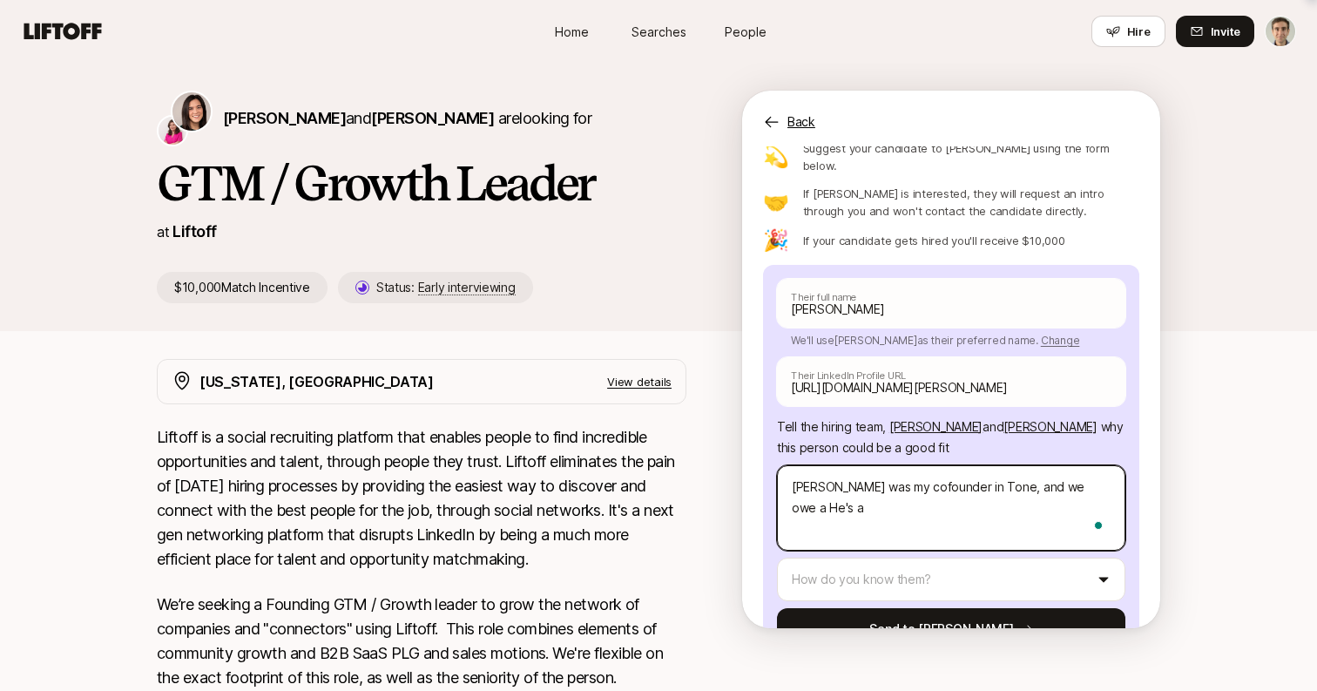
type textarea "x"
type textarea "[PERSON_NAME] was my cofounder in Tone, and we owe a He's a"
type textarea "x"
type textarea "[PERSON_NAME] was my cofounder in Tone, and we owe a fa He's a"
type textarea "x"
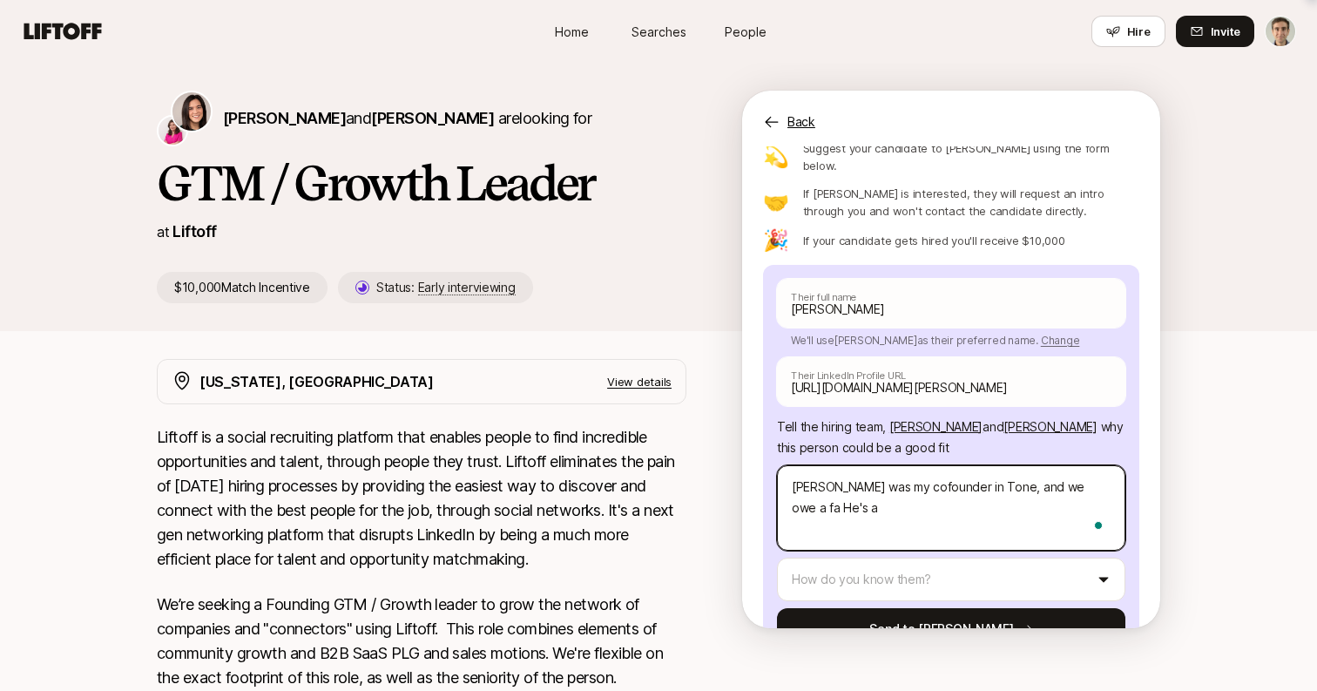
type textarea "[PERSON_NAME] was my cofounder in Tone, and we owe a fai He's a"
type textarea "x"
type textarea "[PERSON_NAME] was my cofounder in Tone, and we owe a fair He's a"
type textarea "x"
type textarea "[PERSON_NAME] was my cofounder in Tone, and we owe a fair He's a"
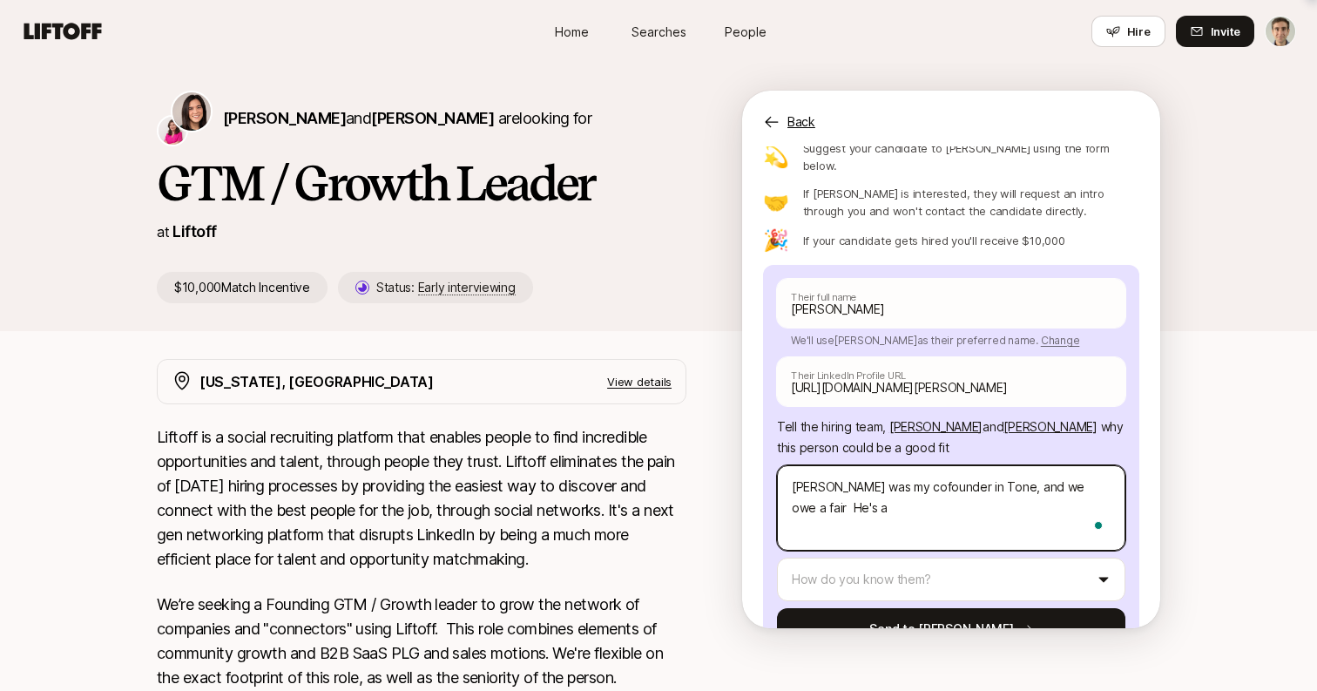
type textarea "x"
type textarea "[PERSON_NAME] was my cofounder in Tone, and we owe a fair a He's a"
type textarea "x"
type textarea "[PERSON_NAME] was my cofounder in Tone, and we owe a fair am He's a"
type textarea "x"
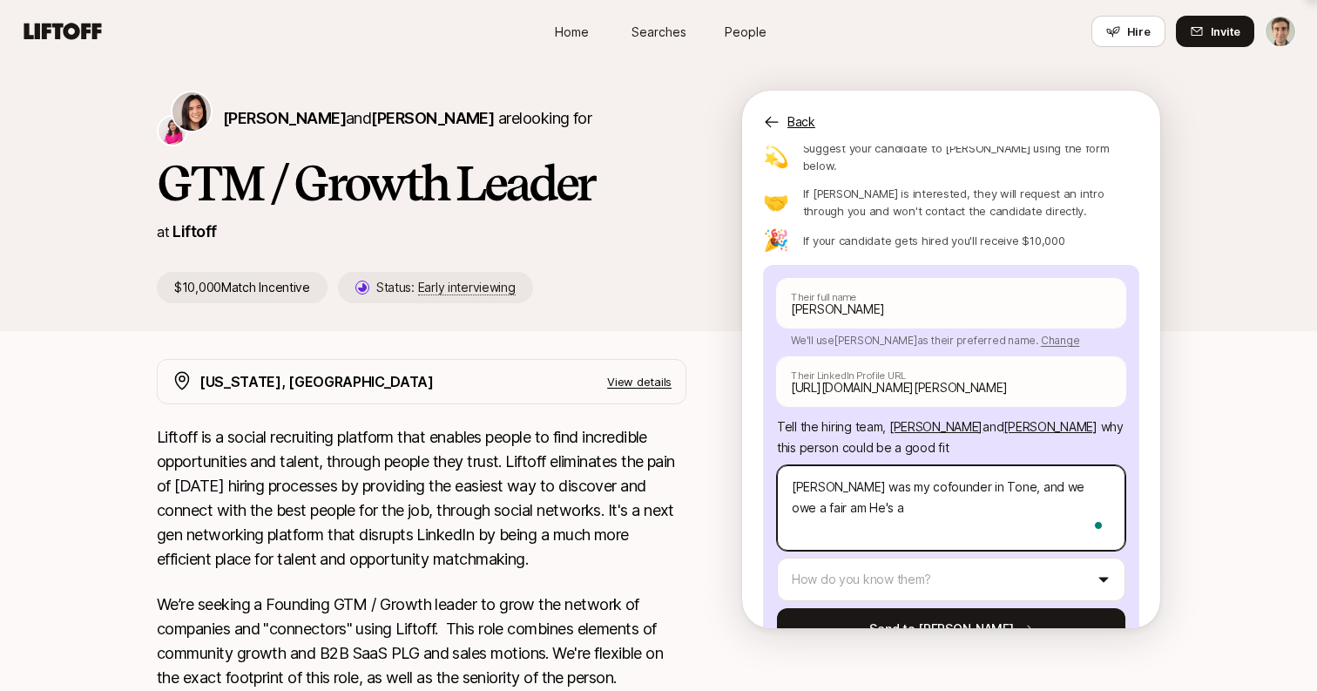
type textarea "[PERSON_NAME] was my cofounder in Tone, and we owe a fair amo He's a"
type textarea "x"
type textarea "[PERSON_NAME] was my cofounder in Tone, and we owe a fair amou He's a"
type textarea "x"
type textarea "[PERSON_NAME] was my cofounder in Tone, and we owe a fair amount He's a"
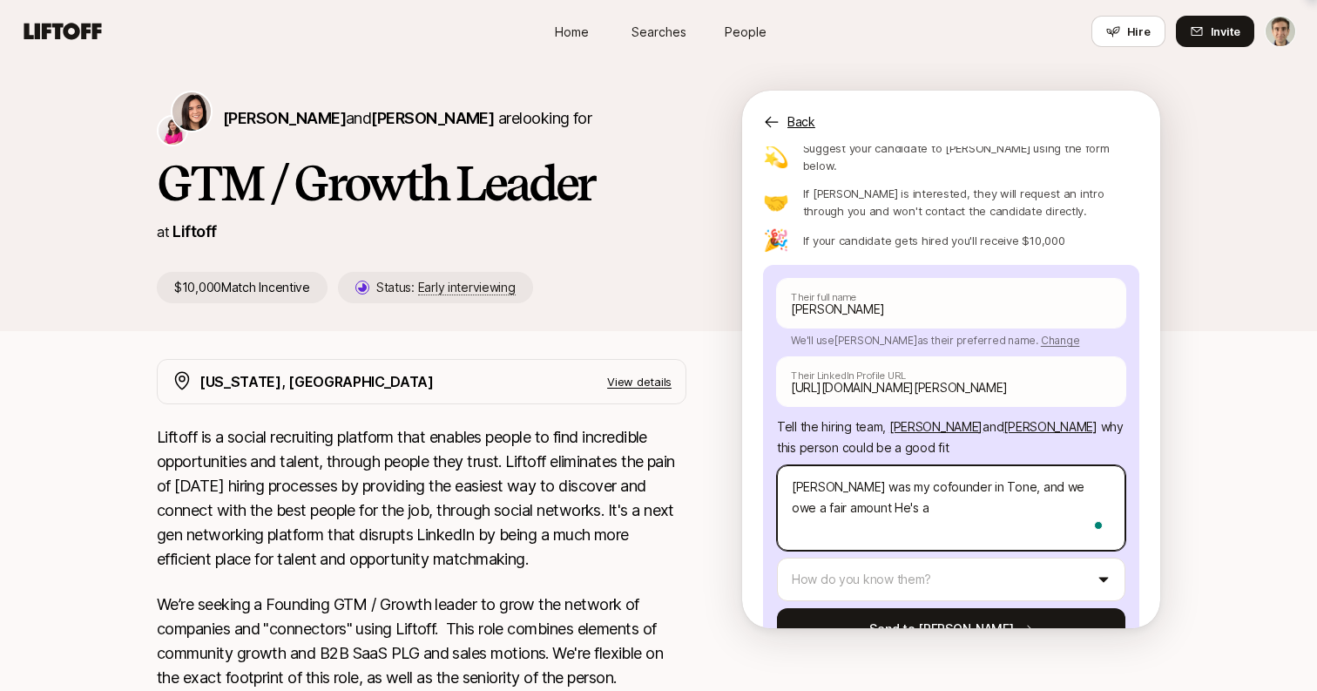
type textarea "x"
type textarea "[PERSON_NAME] was my cofounder in Tone, and we owe a fair amount He's a"
type textarea "x"
type textarea "[PERSON_NAME] was my cofounder in Tone, and we owe a fair amount of He's a"
type textarea "x"
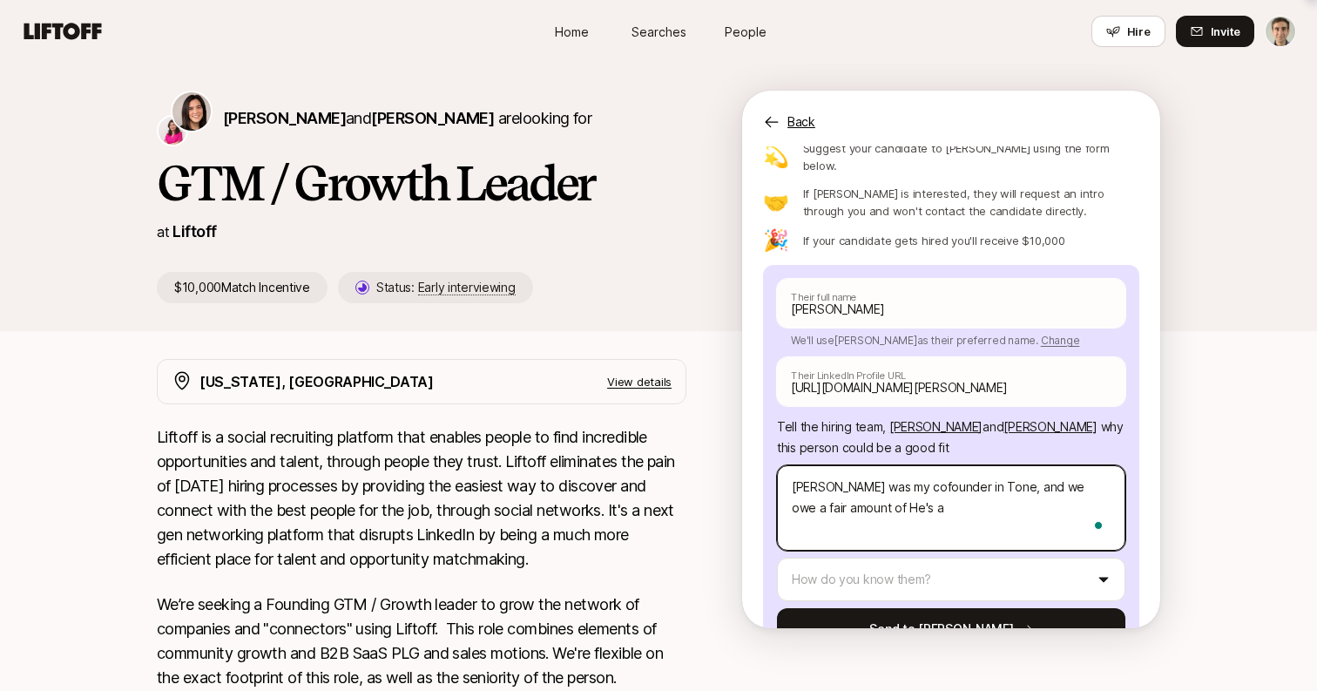
type textarea "[PERSON_NAME] was my cofounder in Tone, and we owe a fair amount of He's a"
type textarea "x"
type textarea "[PERSON_NAME] was my cofounder in Tone, and we owe a fair amount of o He's a"
type textarea "x"
type textarea "[PERSON_NAME] was my cofounder in Tone, and we owe a fair amount of our He's a"
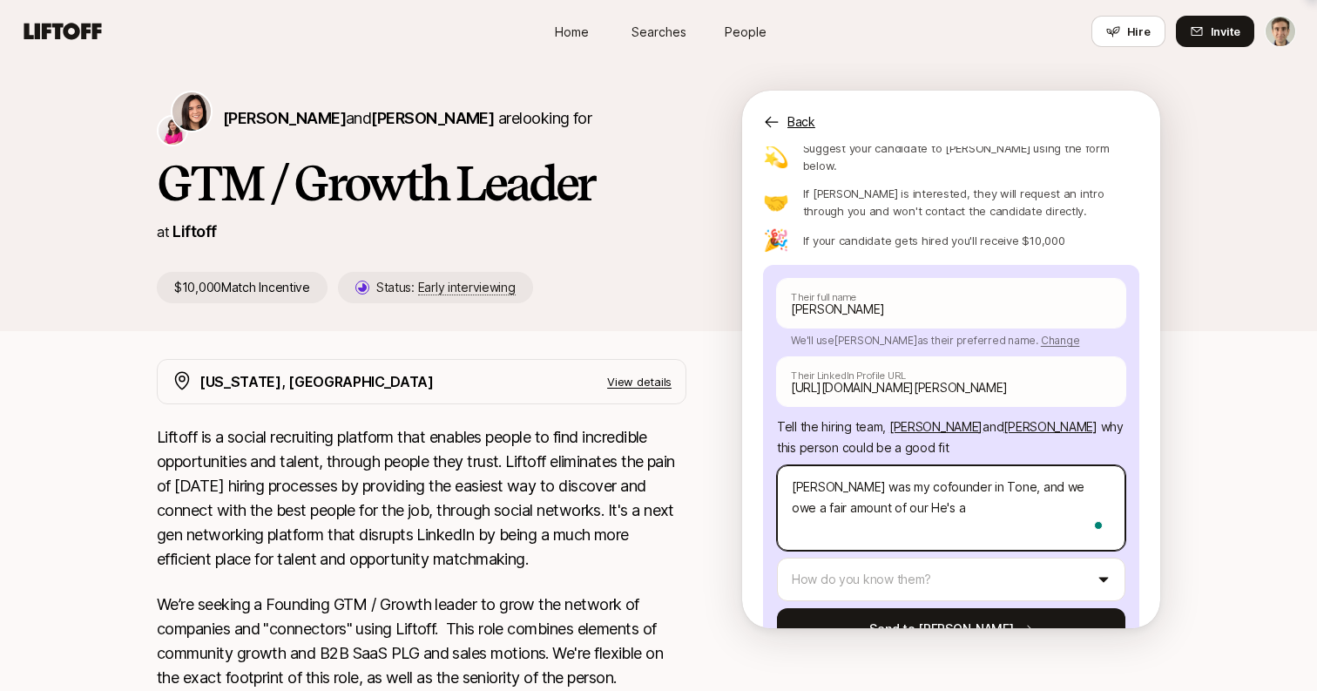
type textarea "x"
type textarea "[PERSON_NAME] was my cofounder in Tone, and we owe a fair amount of our He's a"
type textarea "x"
type textarea "[PERSON_NAME] was my cofounder in Tone, and we owe a fair amount of our s He's a"
type textarea "x"
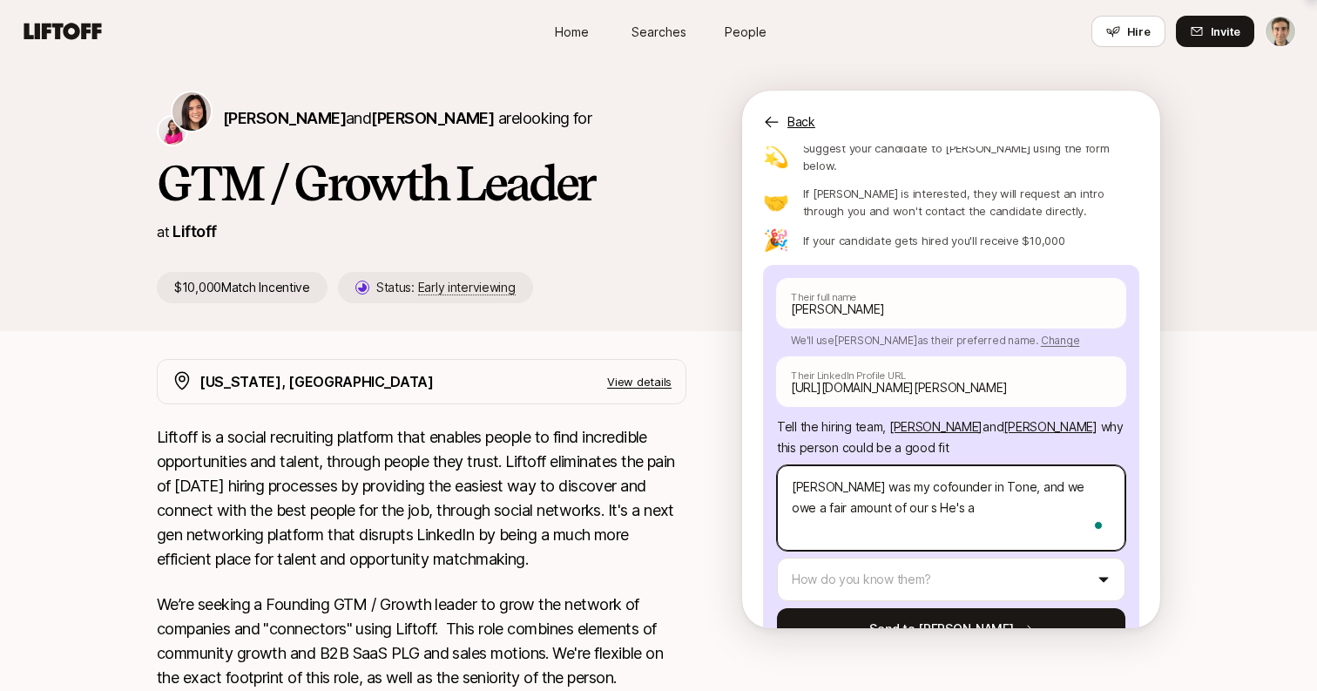
type textarea "[PERSON_NAME] was my cofounder in Tone, and we owe a fair amount of our su He's…"
type textarea "x"
type textarea "[PERSON_NAME] was my cofounder in Tone, and we owe a fair amount of our suc He'…"
type textarea "x"
type textarea "[PERSON_NAME] was my cofounder in Tone, and we owe a fair amount of our succ He…"
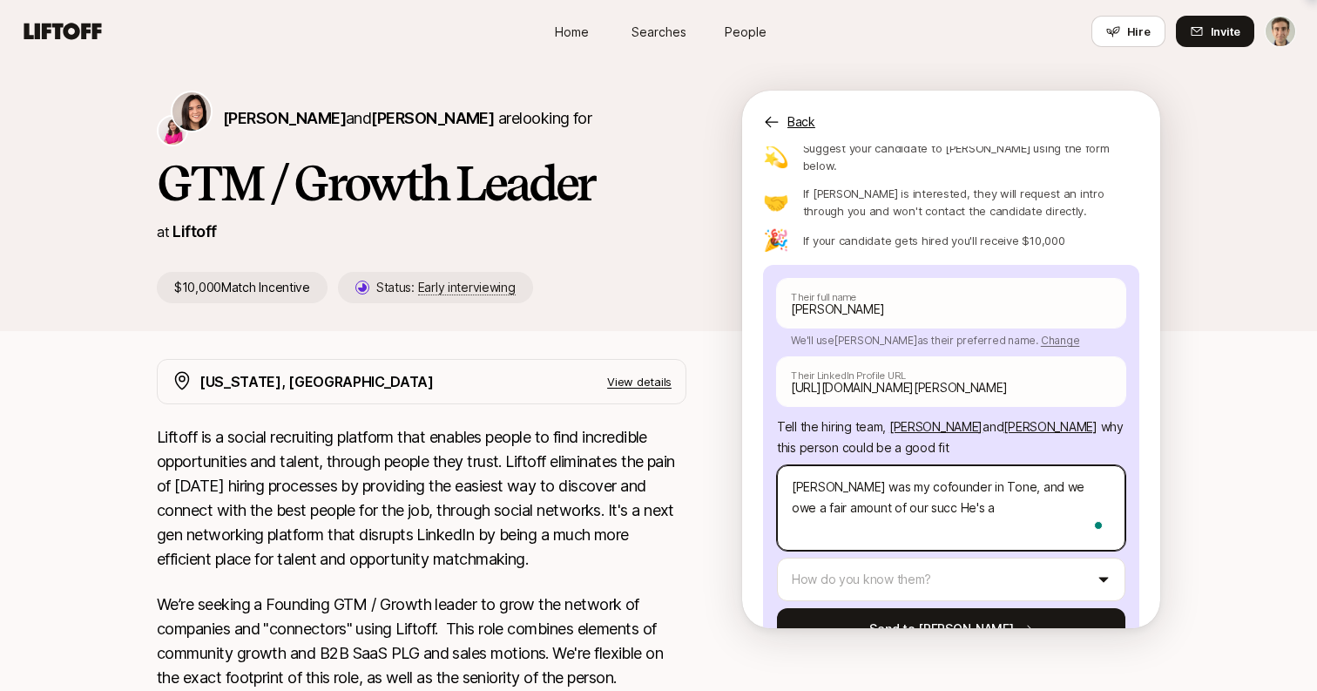
type textarea "x"
type textarea "[PERSON_NAME] was my cofounder in Tone, and we owe a fair amount of our succe H…"
type textarea "x"
type textarea "[PERSON_NAME] was my cofounder in Tone, and we owe a fair amount of our succes …"
type textarea "x"
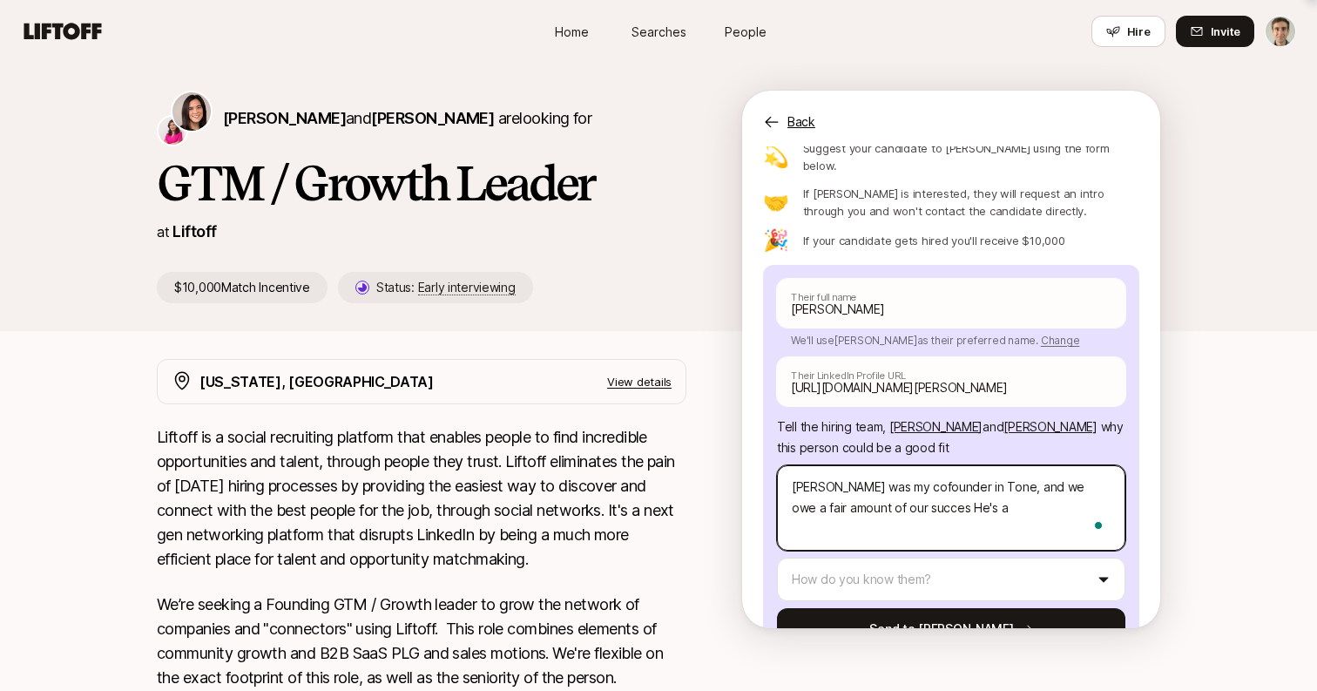
type textarea "[PERSON_NAME] was my cofounder in Tone, and we owe a fair amount of our success…"
type textarea "x"
type textarea "[PERSON_NAME] was my cofounder in Tone, and we owe a fair amount of our success…"
type textarea "x"
type textarea "[PERSON_NAME] was my cofounder in Tone, and we owe a fair amount of our success…"
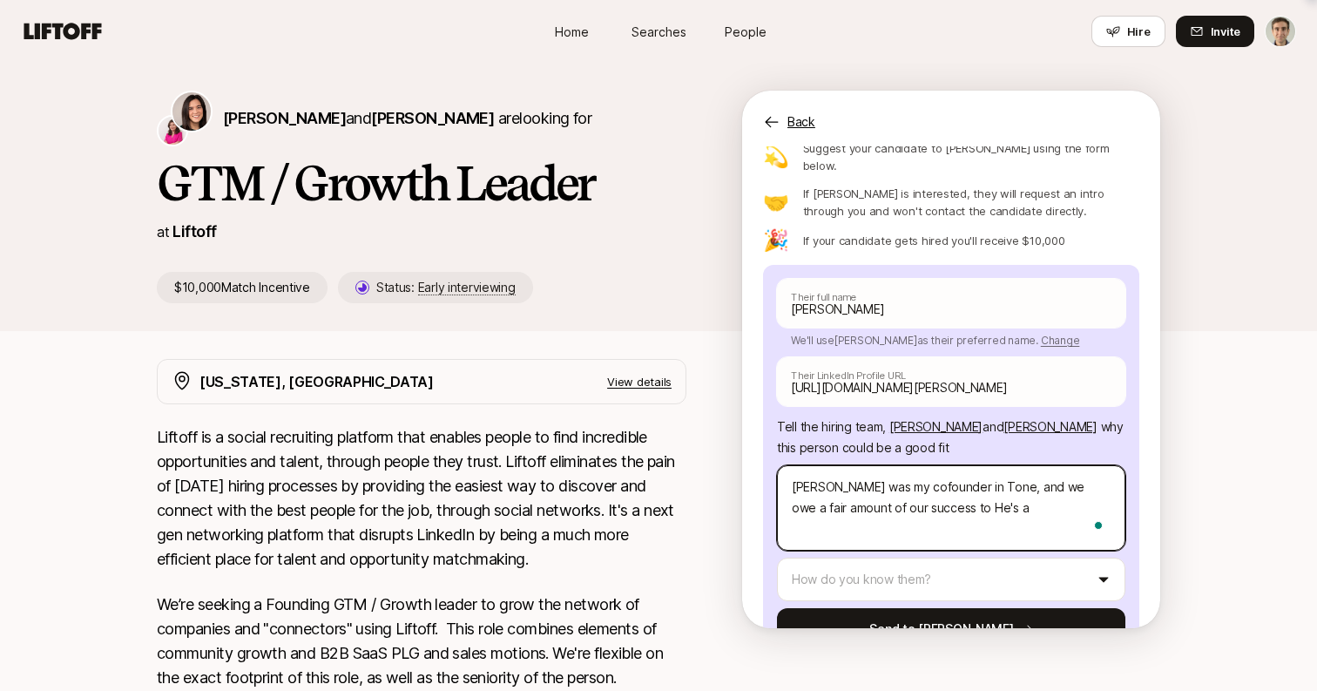
type textarea "x"
type textarea "[PERSON_NAME] was my cofounder in Tone, and we owe a fair amount of our success…"
type textarea "x"
type textarea "[PERSON_NAME] was my cofounder in Tone, and we owe a fair amount of our success…"
type textarea "x"
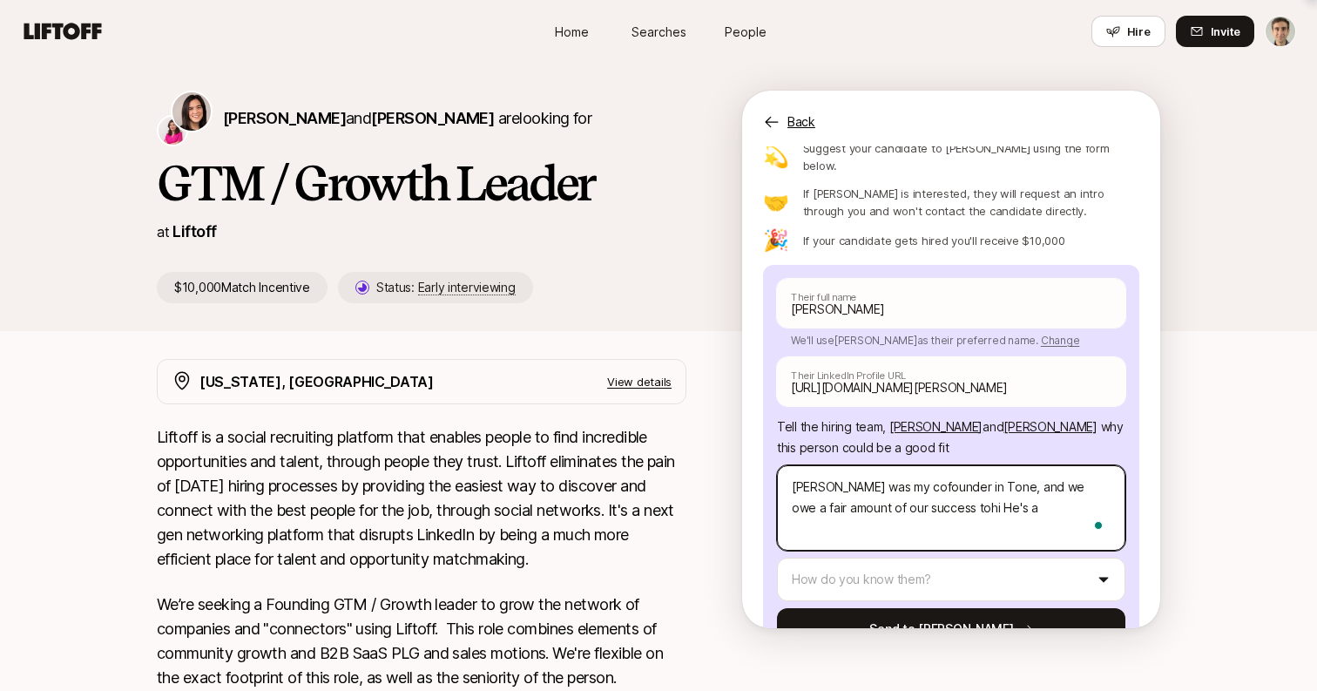
type textarea "[PERSON_NAME] was my cofounder in Tone, and we owe a fair amount of our success…"
type textarea "x"
type textarea "[PERSON_NAME] was my cofounder in Tone, and we owe a fair amount of our success…"
type textarea "x"
type textarea "[PERSON_NAME] was my cofounder in Tone, and we owe a fair amount of our success…"
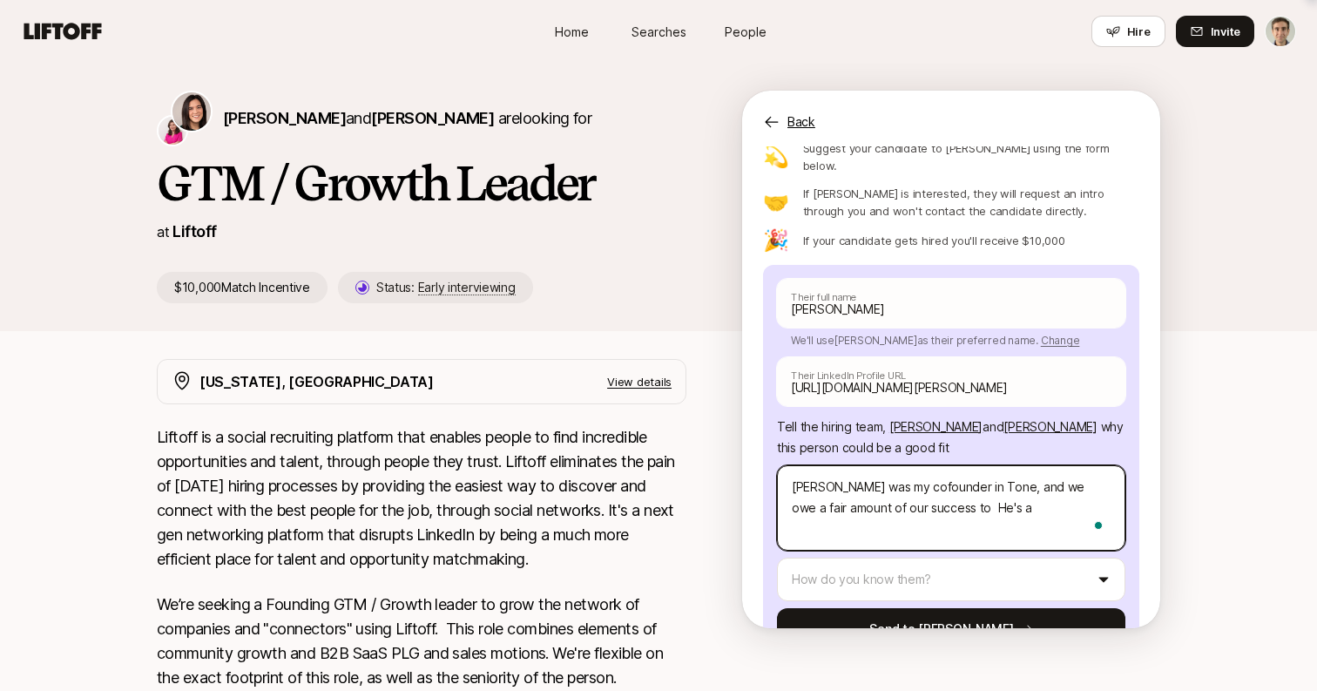
type textarea "x"
type textarea "[PERSON_NAME] was my cofounder in Tone, and we owe a fair amount of our success…"
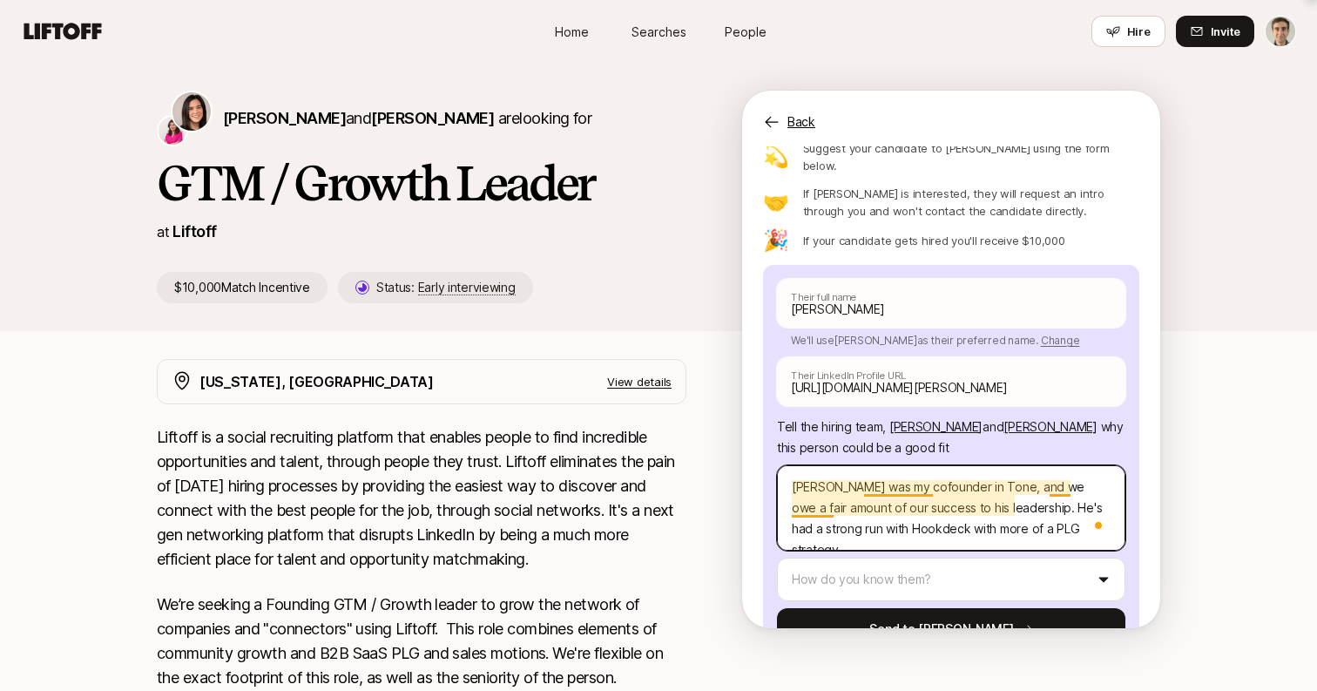
click at [1053, 465] on textarea "[PERSON_NAME] was my cofounder in Tone, and we owe a fair amount of our success…" at bounding box center [951, 507] width 348 height 85
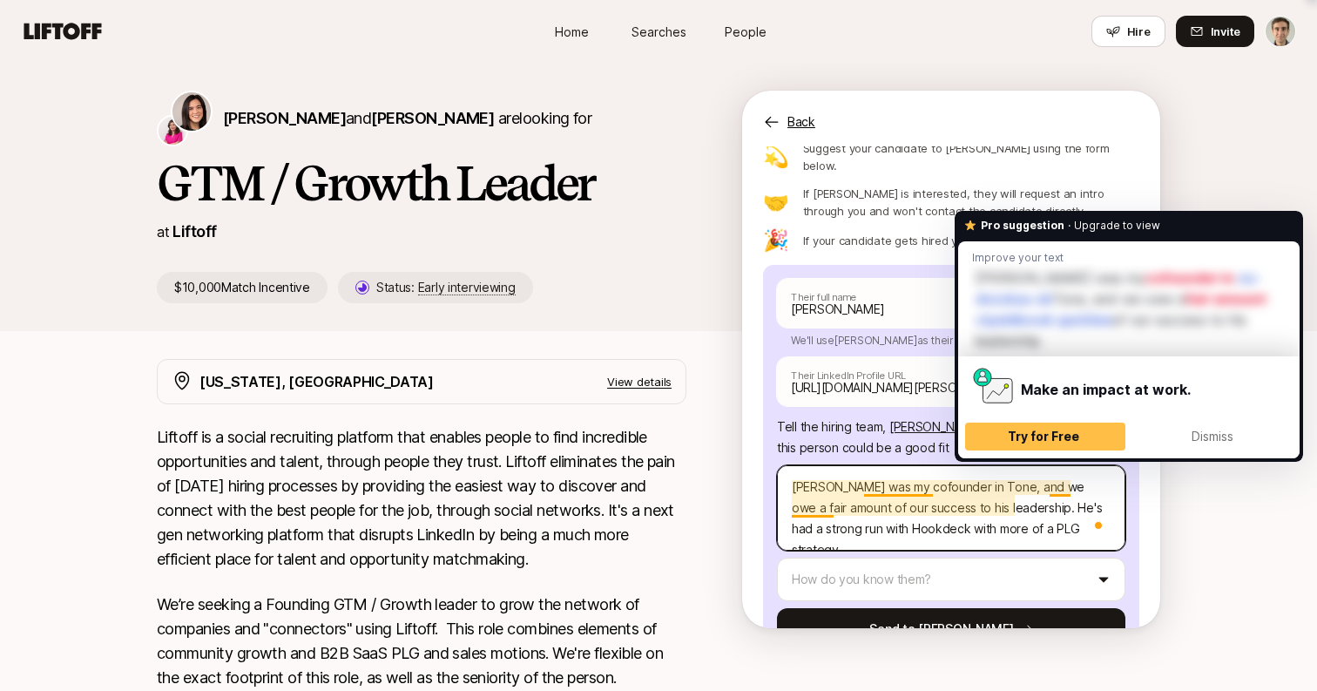
click at [1053, 465] on textarea "[PERSON_NAME] was my cofounder in Tone, and we owe a fair amount of our success…" at bounding box center [951, 507] width 348 height 85
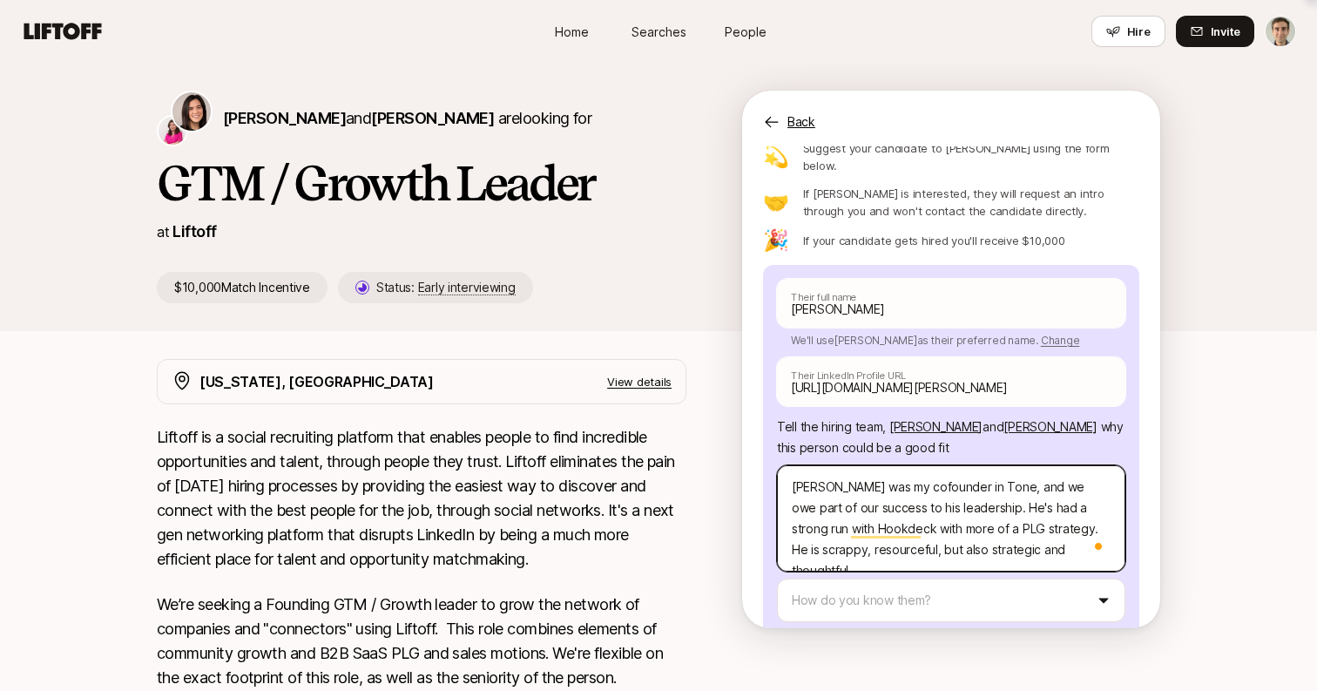
scroll to position [173, 0]
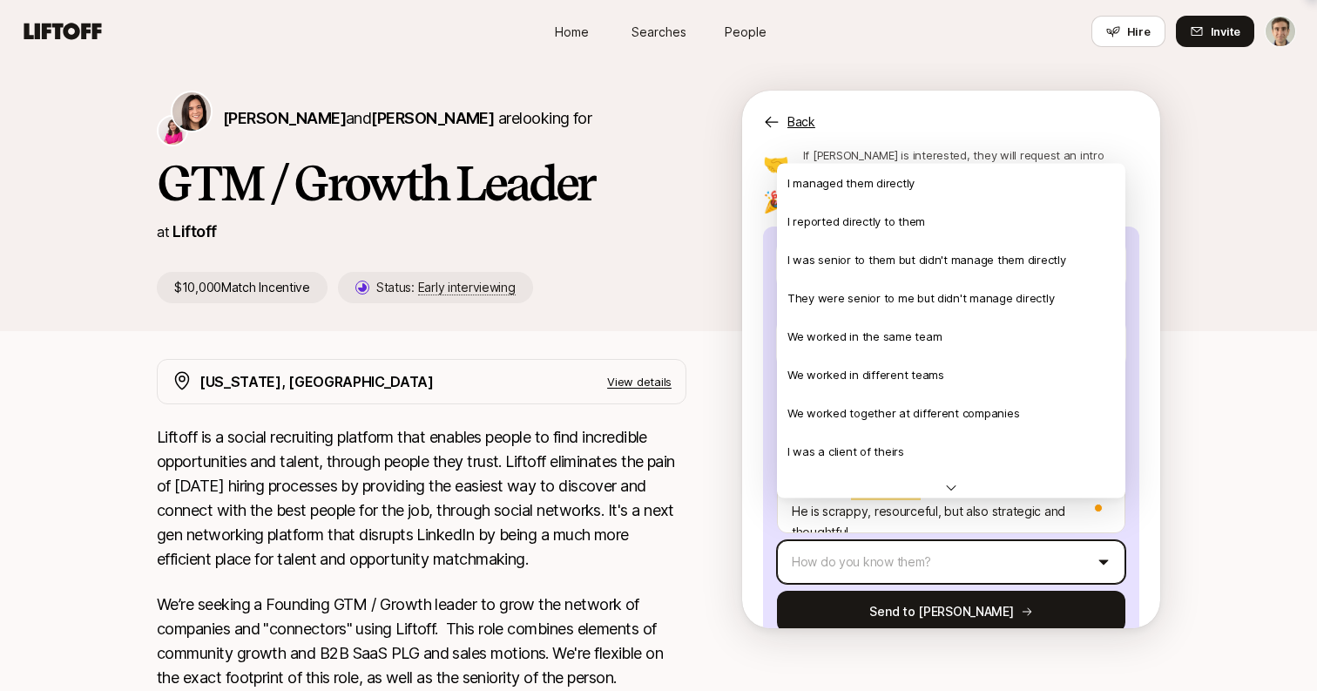
click at [1010, 514] on html "Home Searches People Hire Home Searches People Hire Hire Invite [PERSON_NAME] a…" at bounding box center [658, 345] width 1317 height 691
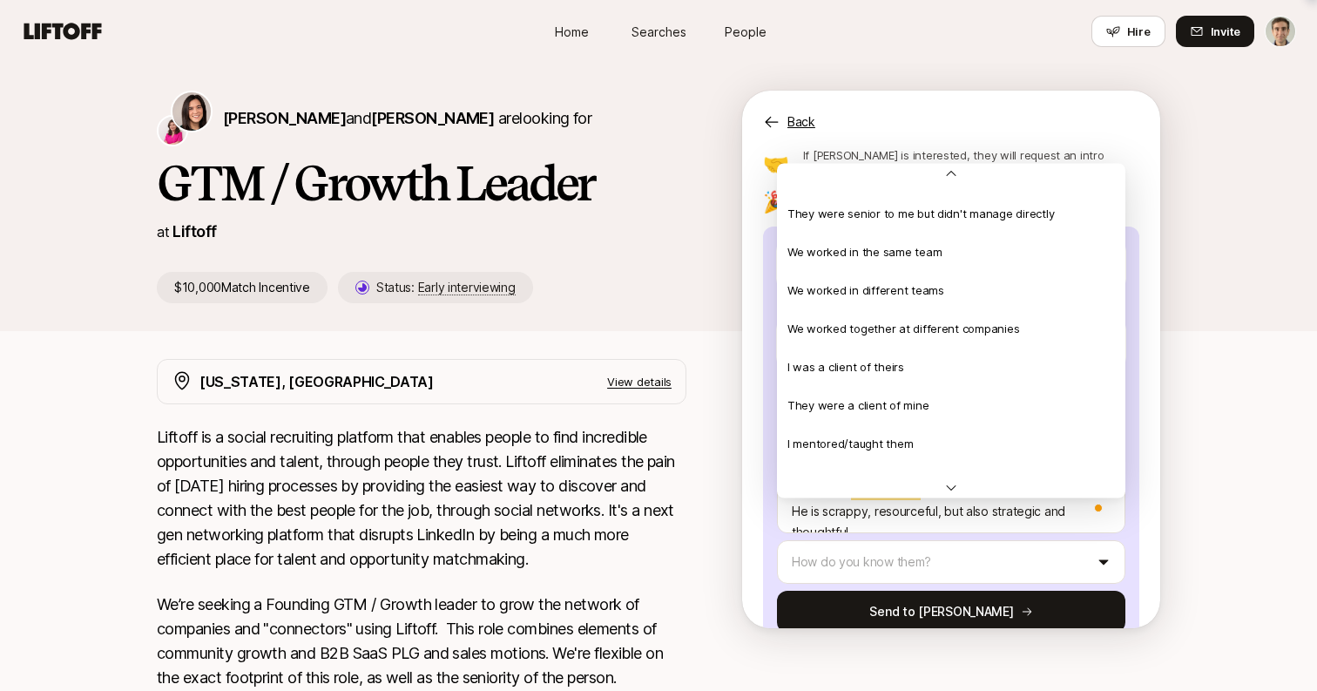
scroll to position [0, 0]
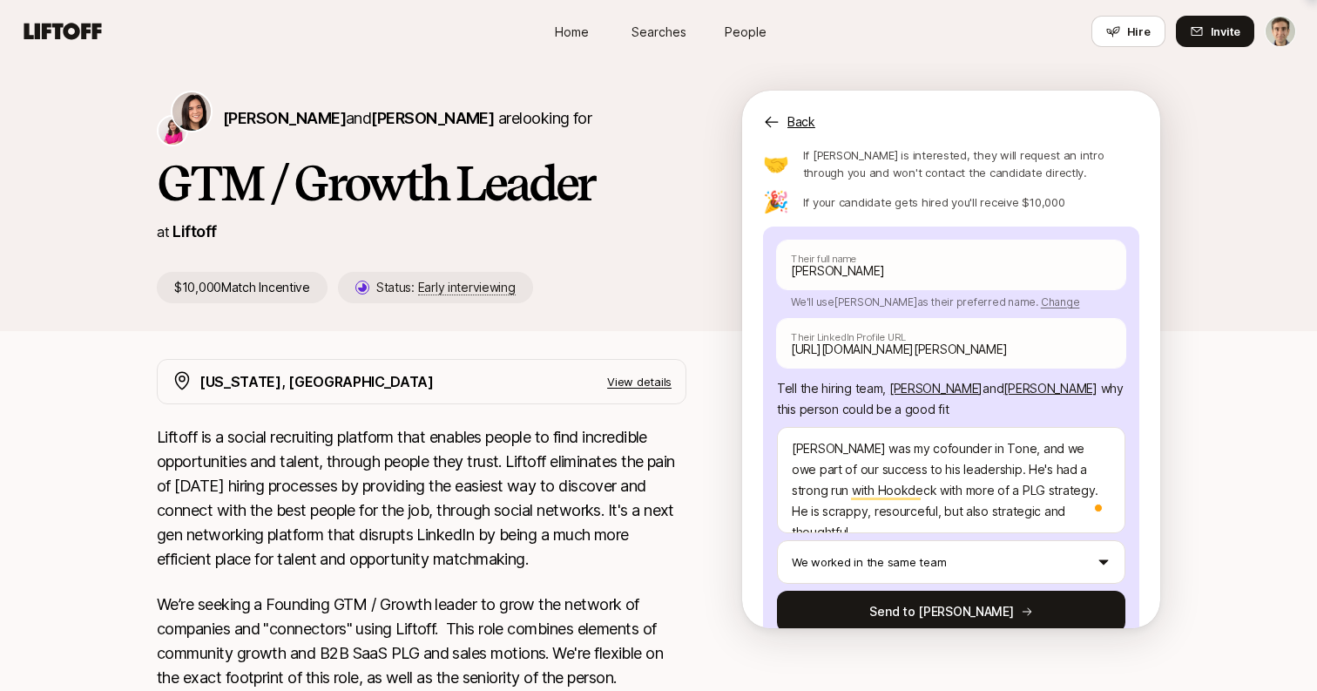
click at [1196, 358] on div "[PERSON_NAME] and [PERSON_NAME] are looking for GTM / Growth Leader at Liftoff …" at bounding box center [658, 211] width 1317 height 296
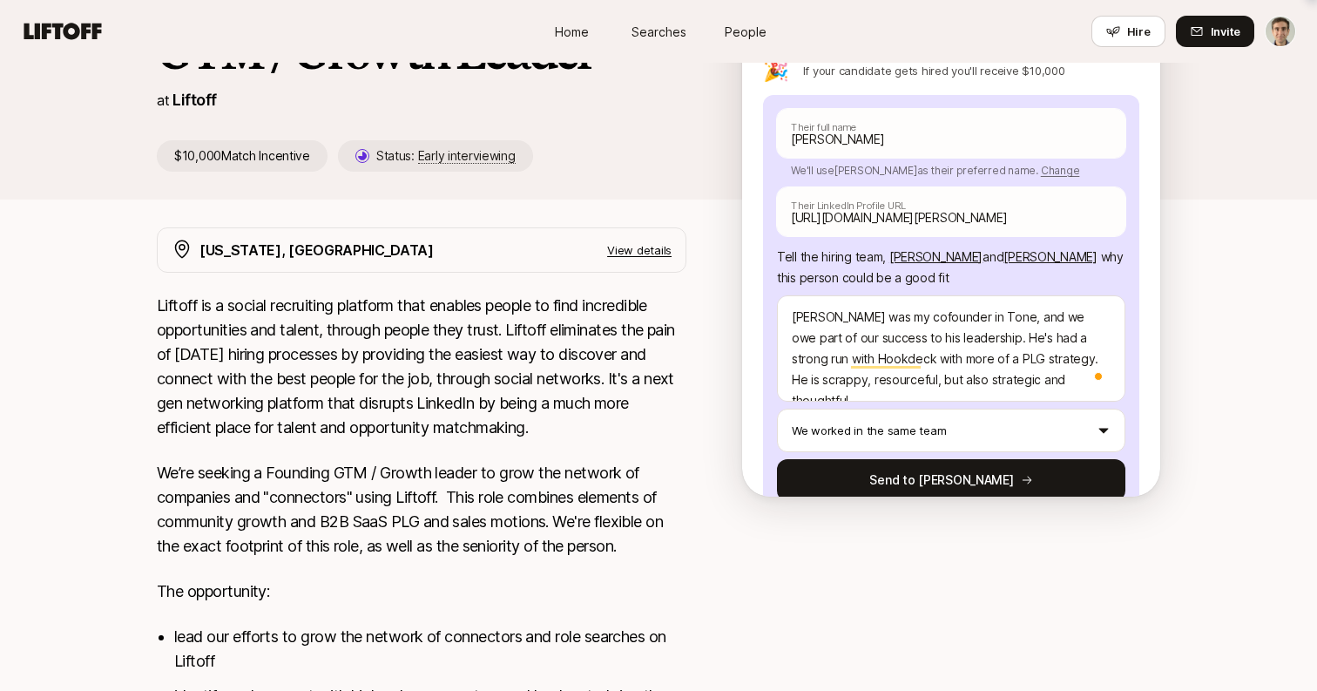
scroll to position [211, 0]
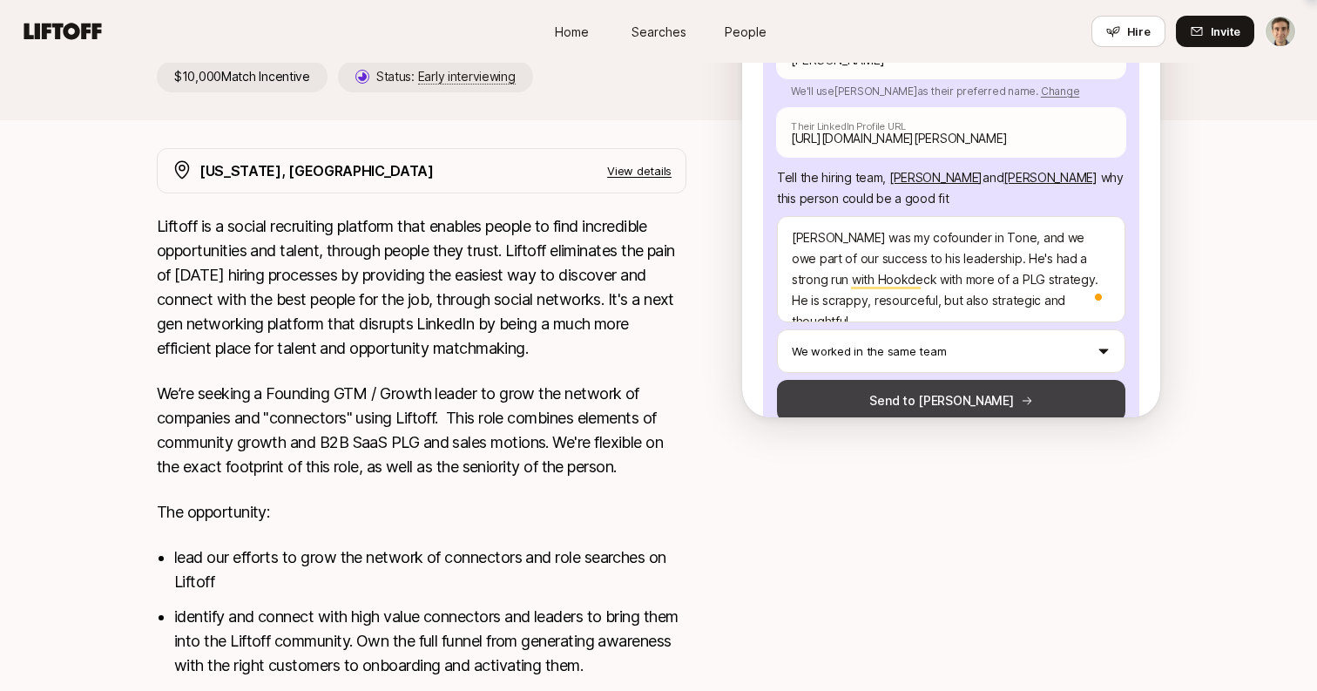
click at [977, 380] on button "Send to [PERSON_NAME]" at bounding box center [951, 401] width 348 height 42
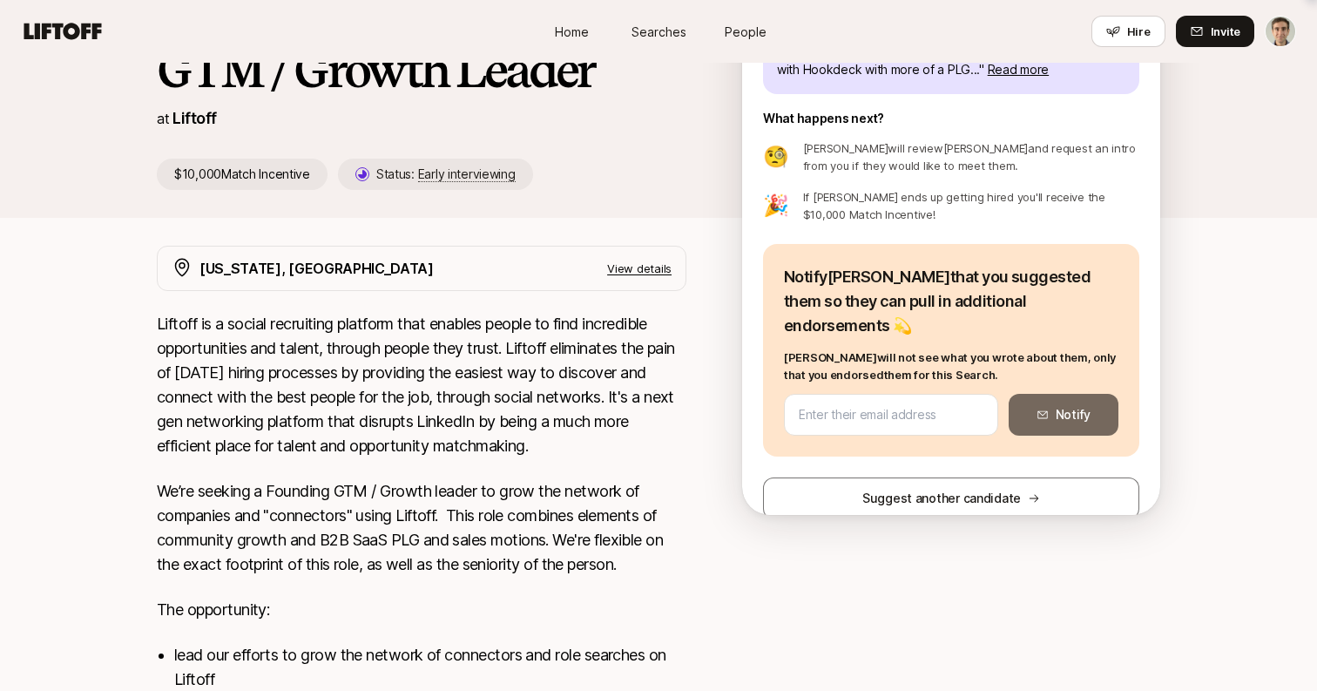
scroll to position [104, 0]
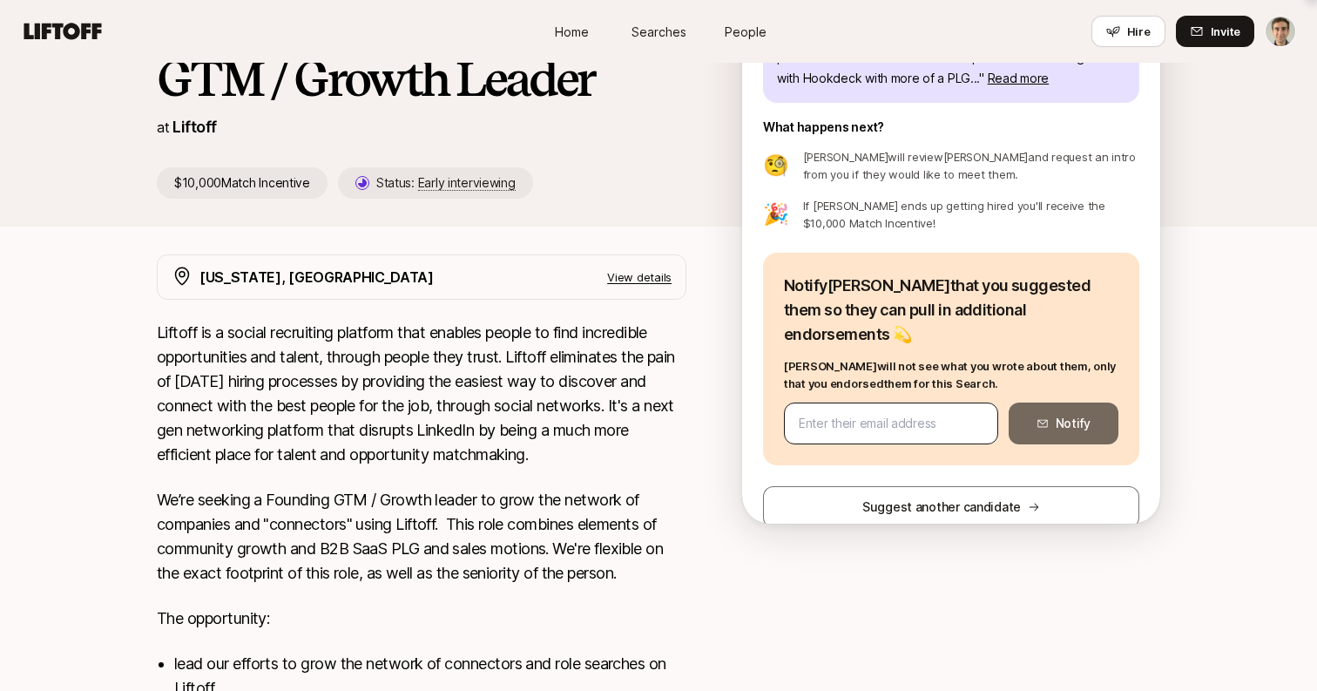
click at [883, 402] on div at bounding box center [891, 423] width 214 height 42
click at [879, 413] on input "email" at bounding box center [891, 423] width 185 height 21
paste input "[PERSON_NAME][EMAIL_ADDRESS][DOMAIN_NAME]"
click at [1044, 420] on icon at bounding box center [1042, 424] width 10 height 8
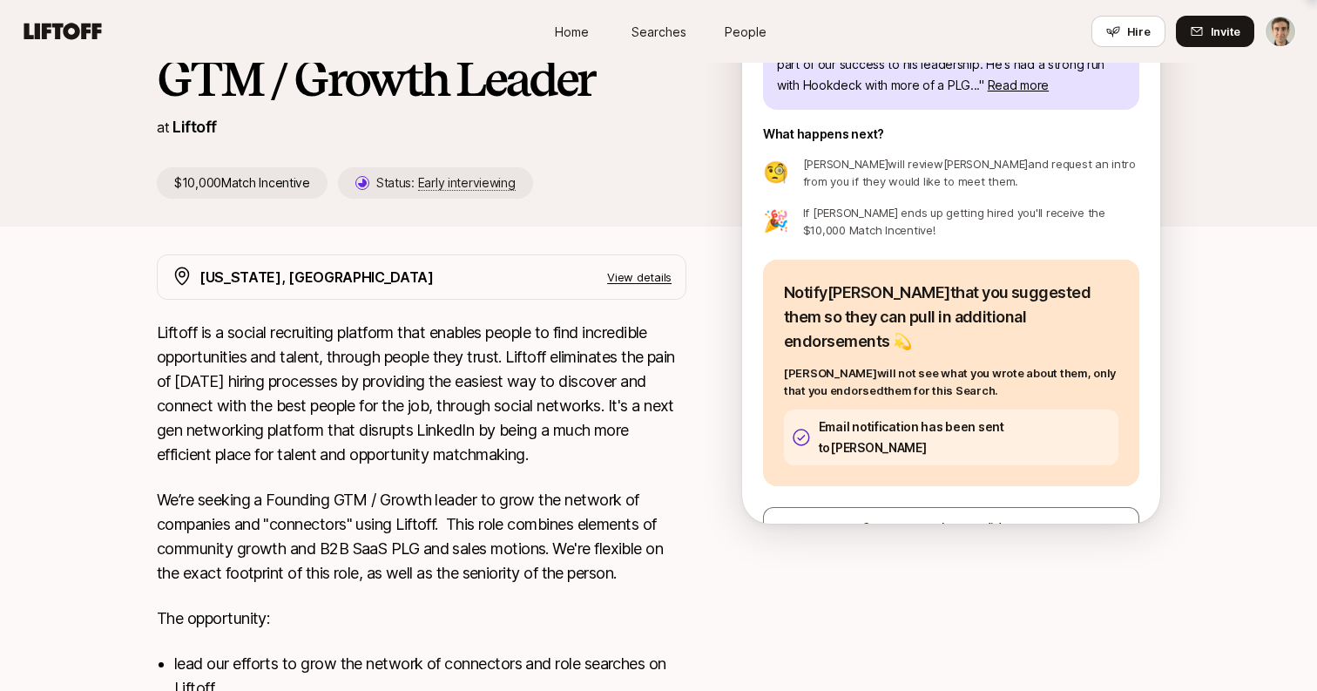
scroll to position [0, 0]
